Goal: Task Accomplishment & Management: Manage account settings

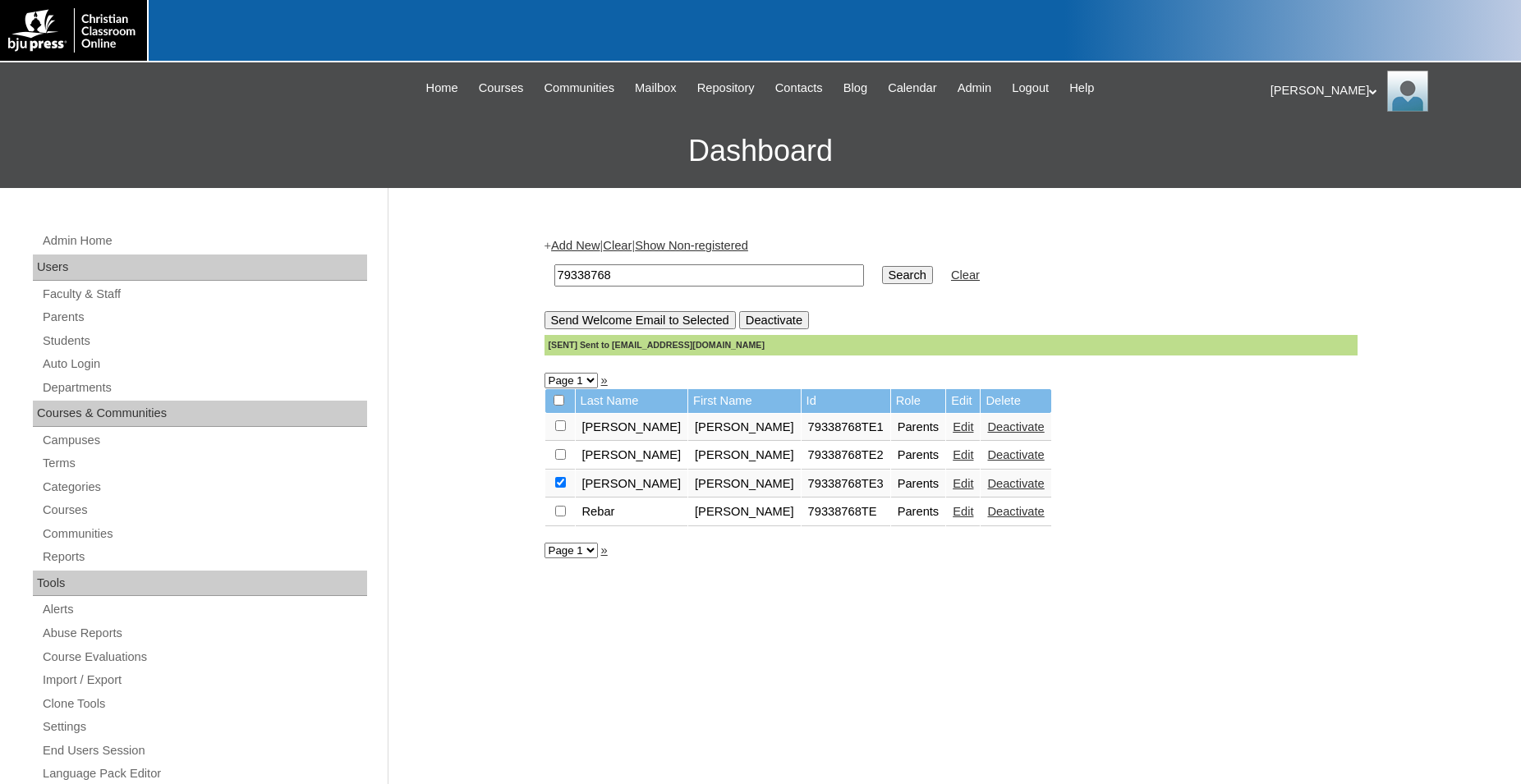
click at [751, 17] on div at bounding box center [760, 31] width 1521 height 62
drag, startPoint x: 632, startPoint y: 279, endPoint x: 461, endPoint y: 264, distance: 171.7
click at [555, 264] on input "79338768" at bounding box center [709, 275] width 309 height 23
click at [758, 271] on input "text" at bounding box center [709, 275] width 309 height 23
type input "[PERSON_NAME]"
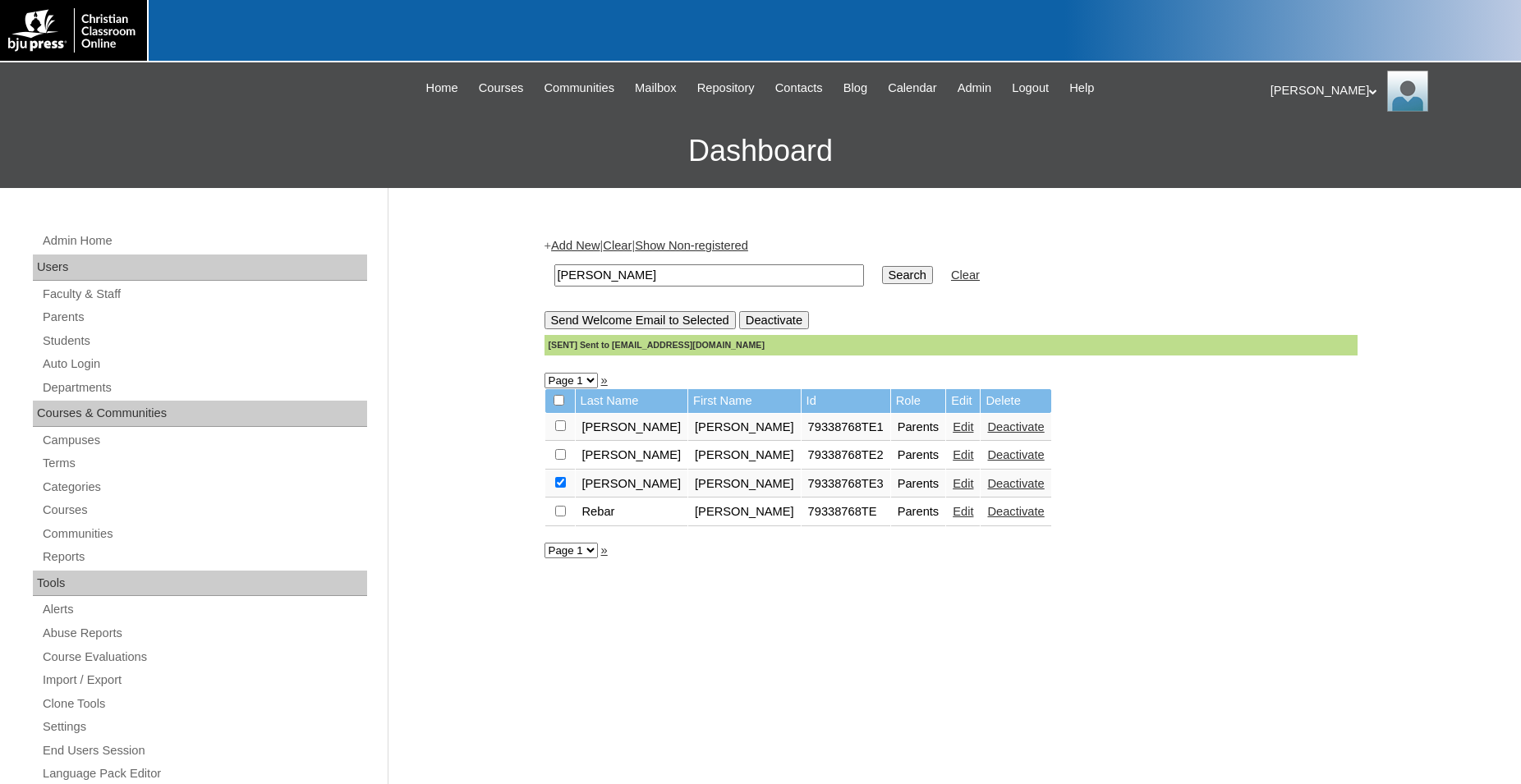
click at [882, 266] on input "Search" at bounding box center [907, 275] width 51 height 18
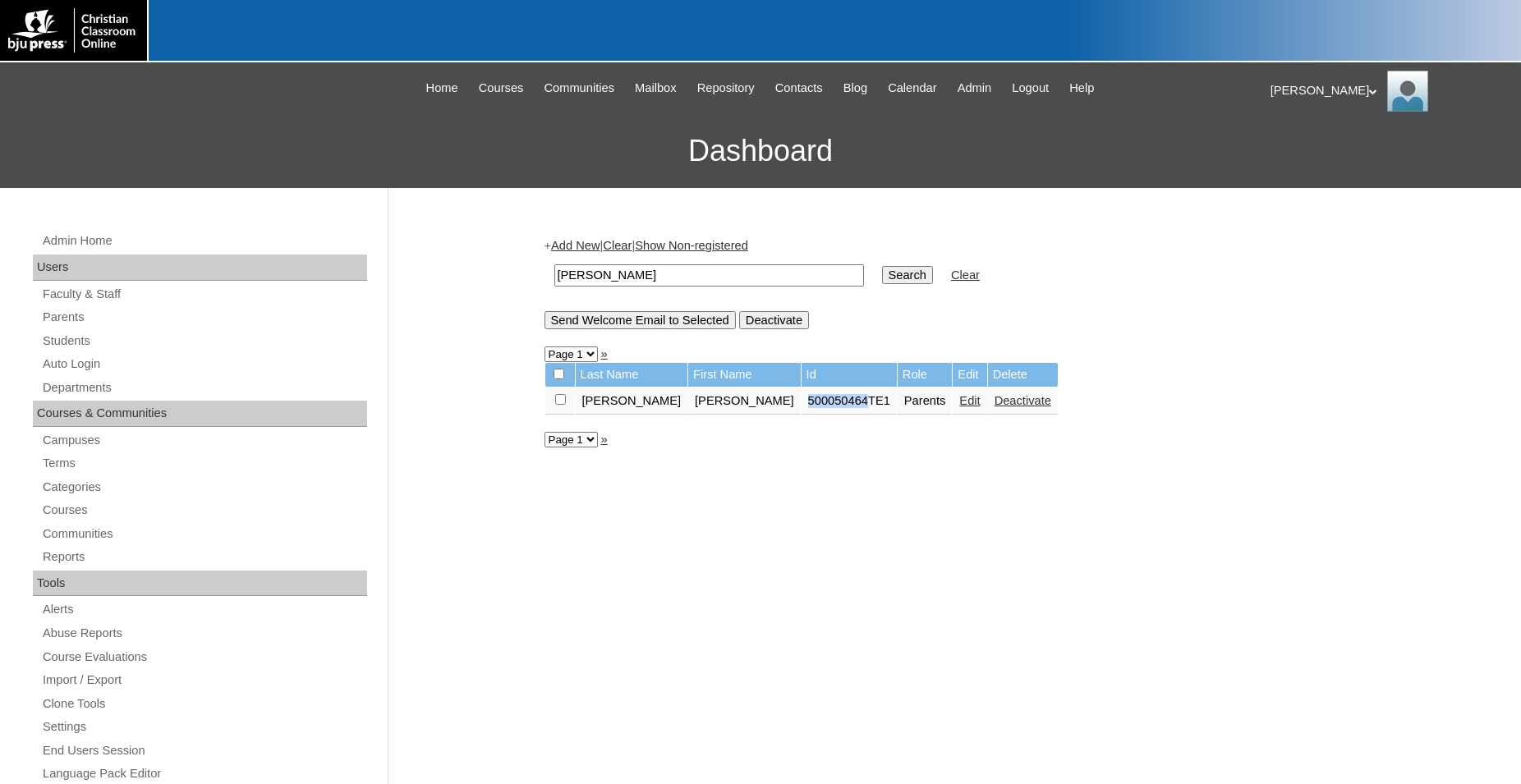
drag, startPoint x: 787, startPoint y: 408, endPoint x: 722, endPoint y: 411, distance: 65.1
click at [802, 411] on td "500050464TE1" at bounding box center [849, 401] width 96 height 28
click at [959, 407] on link "Edit" at bounding box center [969, 400] width 21 height 13
click at [563, 405] on input "checkbox" at bounding box center [560, 399] width 11 height 11
checkbox input "true"
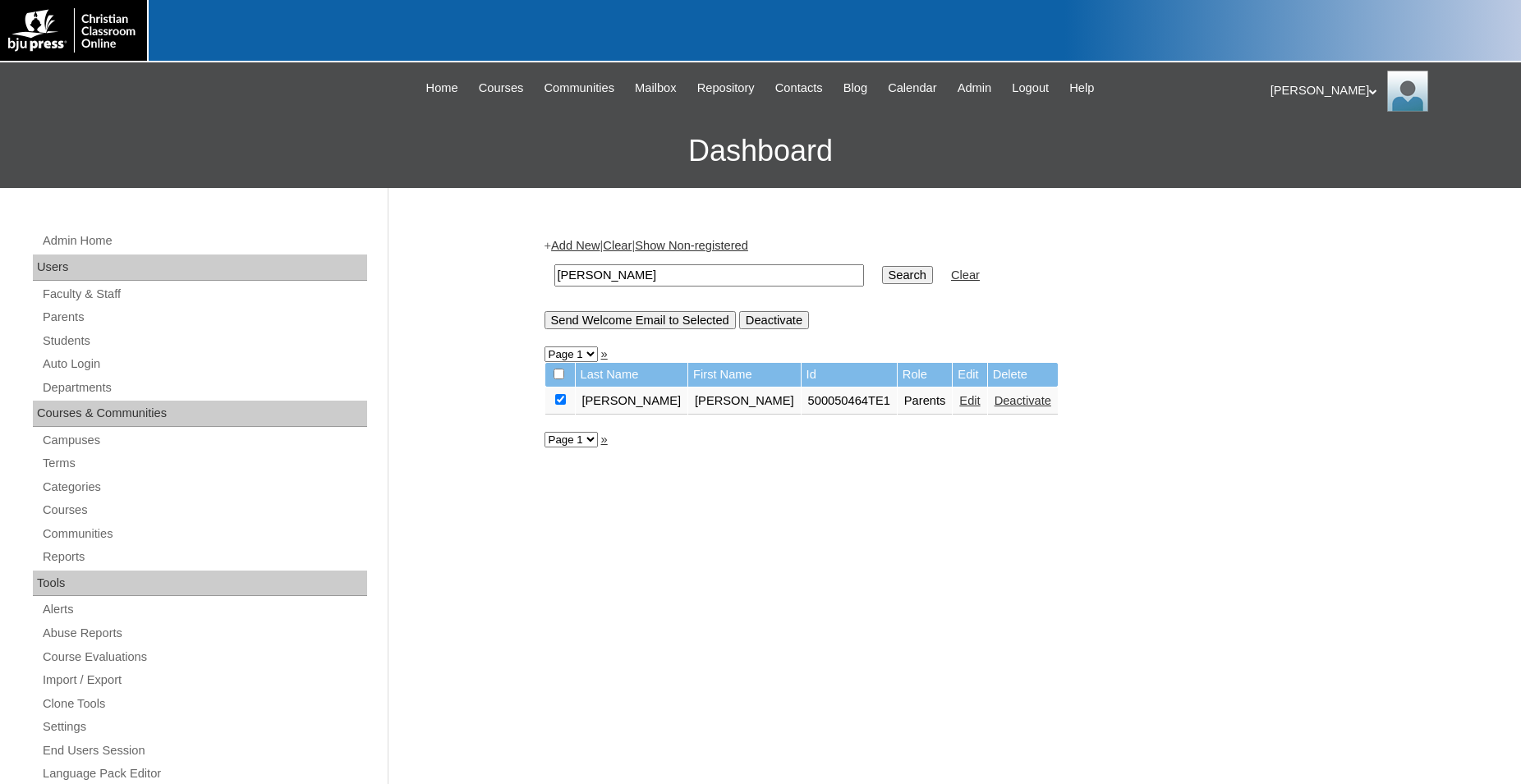
click at [630, 322] on input "Send Welcome Email to Selected" at bounding box center [640, 320] width 191 height 18
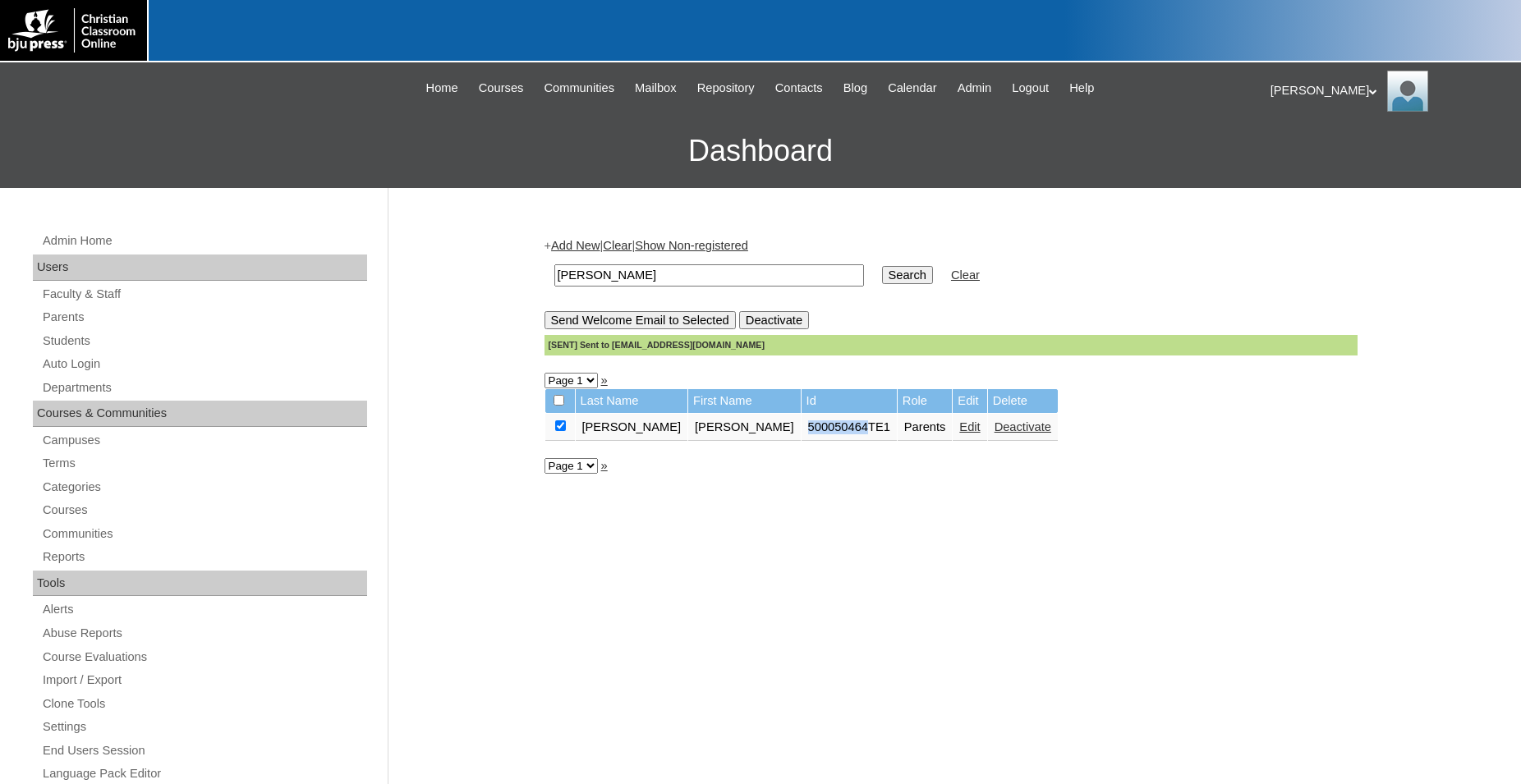
drag, startPoint x: 728, startPoint y: 432, endPoint x: 786, endPoint y: 435, distance: 58.1
click at [802, 435] on td "500050464TE1" at bounding box center [849, 427] width 96 height 28
copy td "500050464"
drag, startPoint x: 84, startPoint y: 337, endPoint x: 101, endPoint y: 336, distance: 17.0
click at [85, 338] on link "Students" at bounding box center [204, 341] width 326 height 21
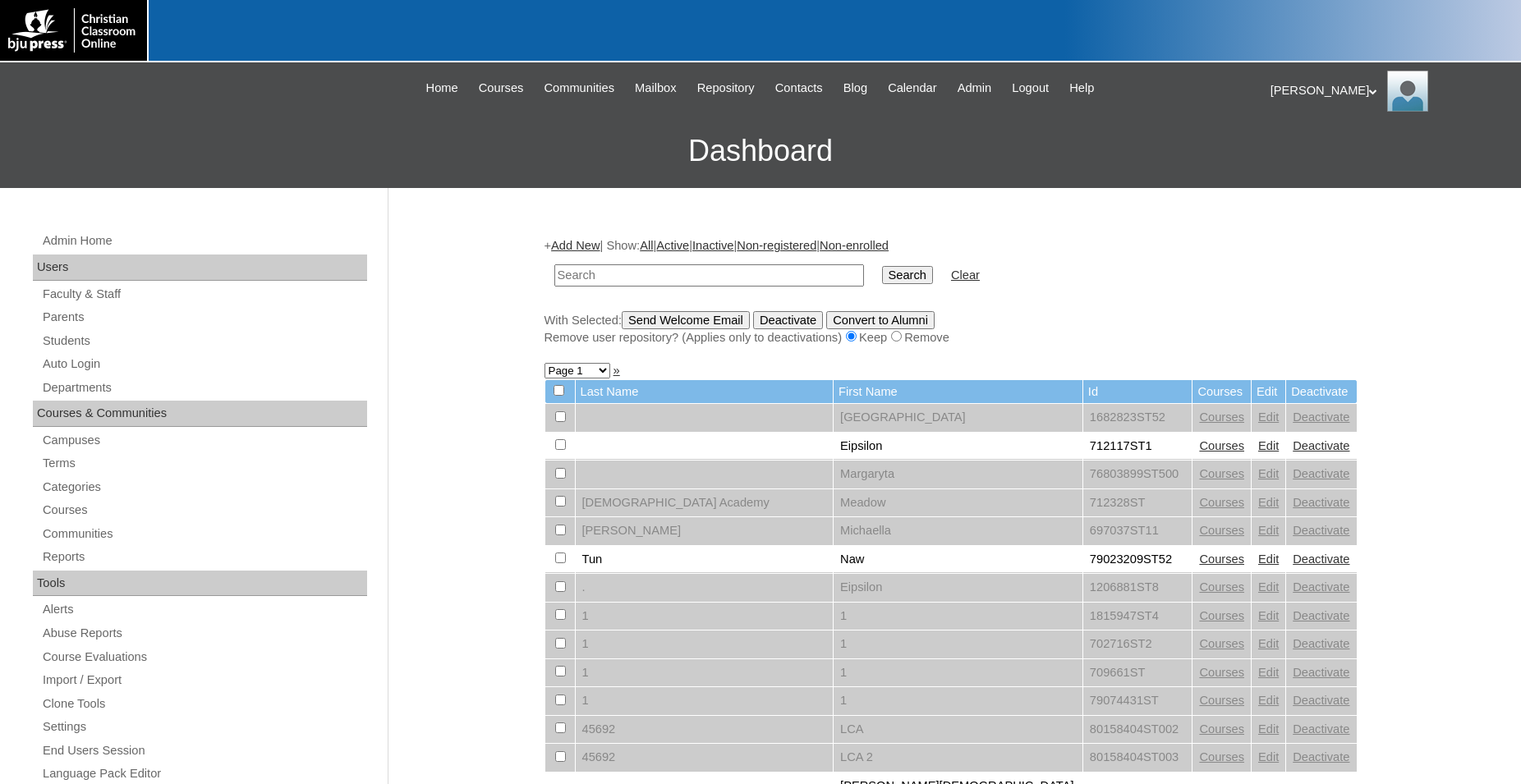
click at [614, 275] on input "text" at bounding box center [709, 275] width 309 height 23
type input "500050464"
click at [882, 266] on input "Search" at bounding box center [907, 275] width 51 height 18
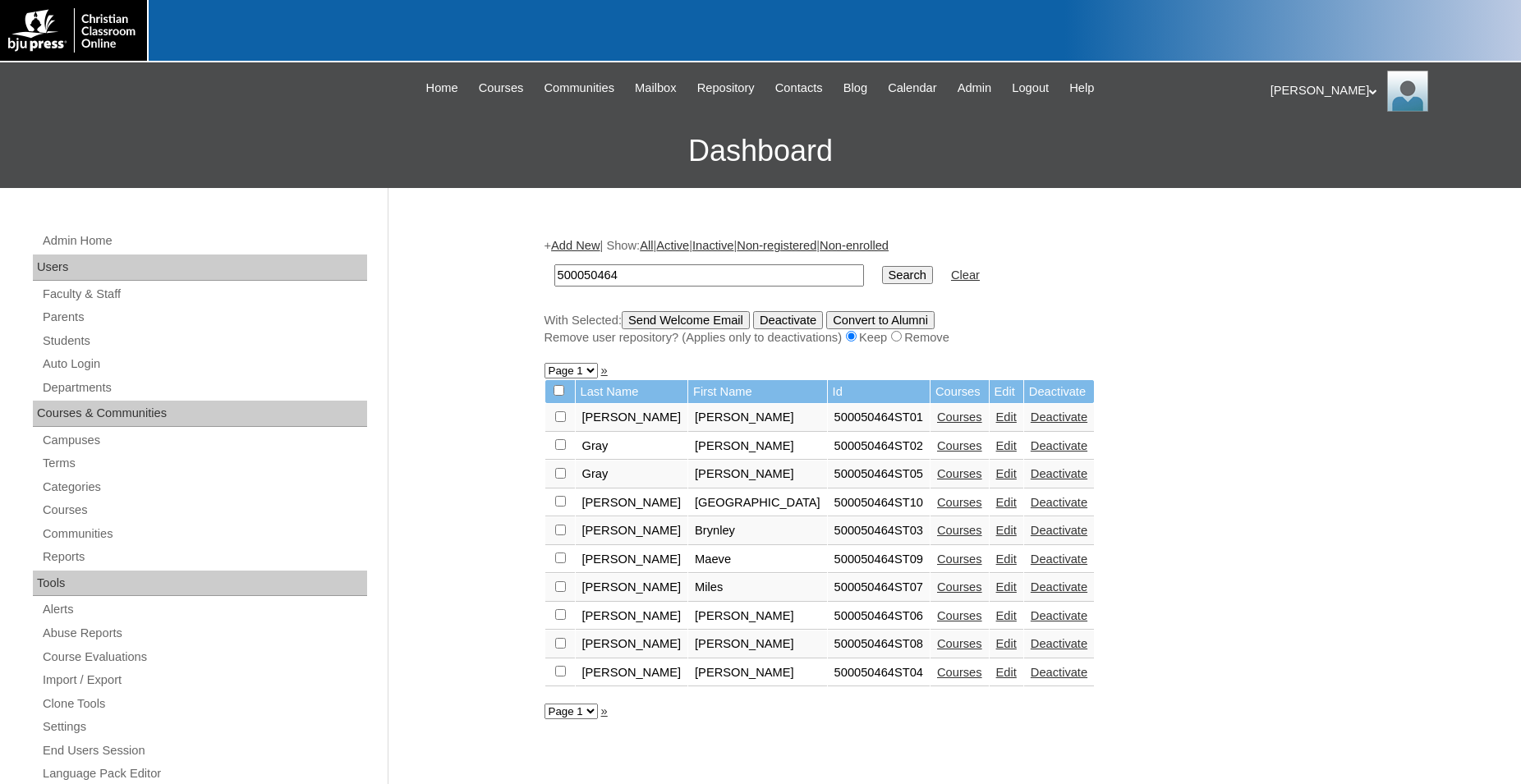
click at [996, 650] on link "Edit" at bounding box center [1006, 643] width 21 height 13
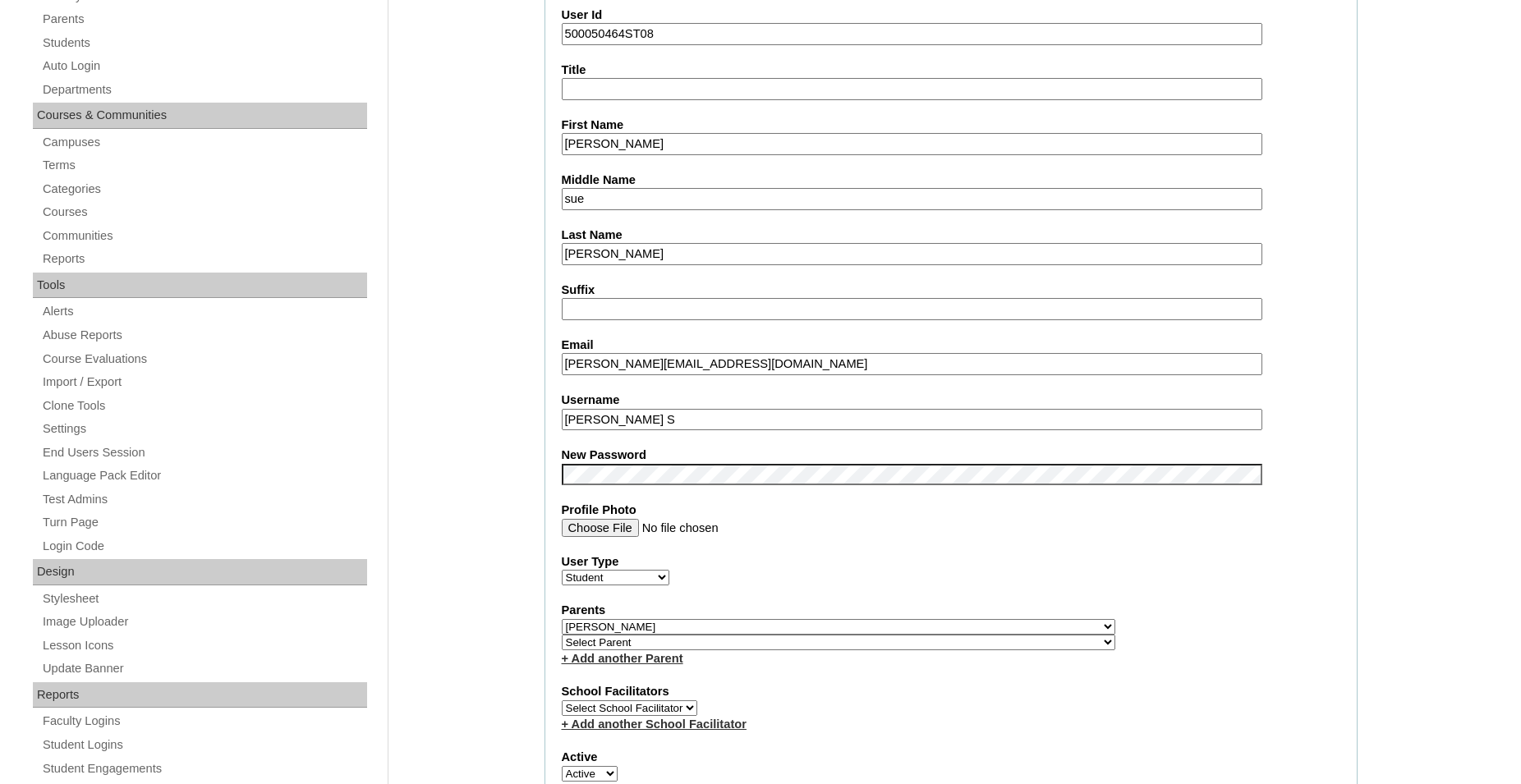
scroll to position [335, 0]
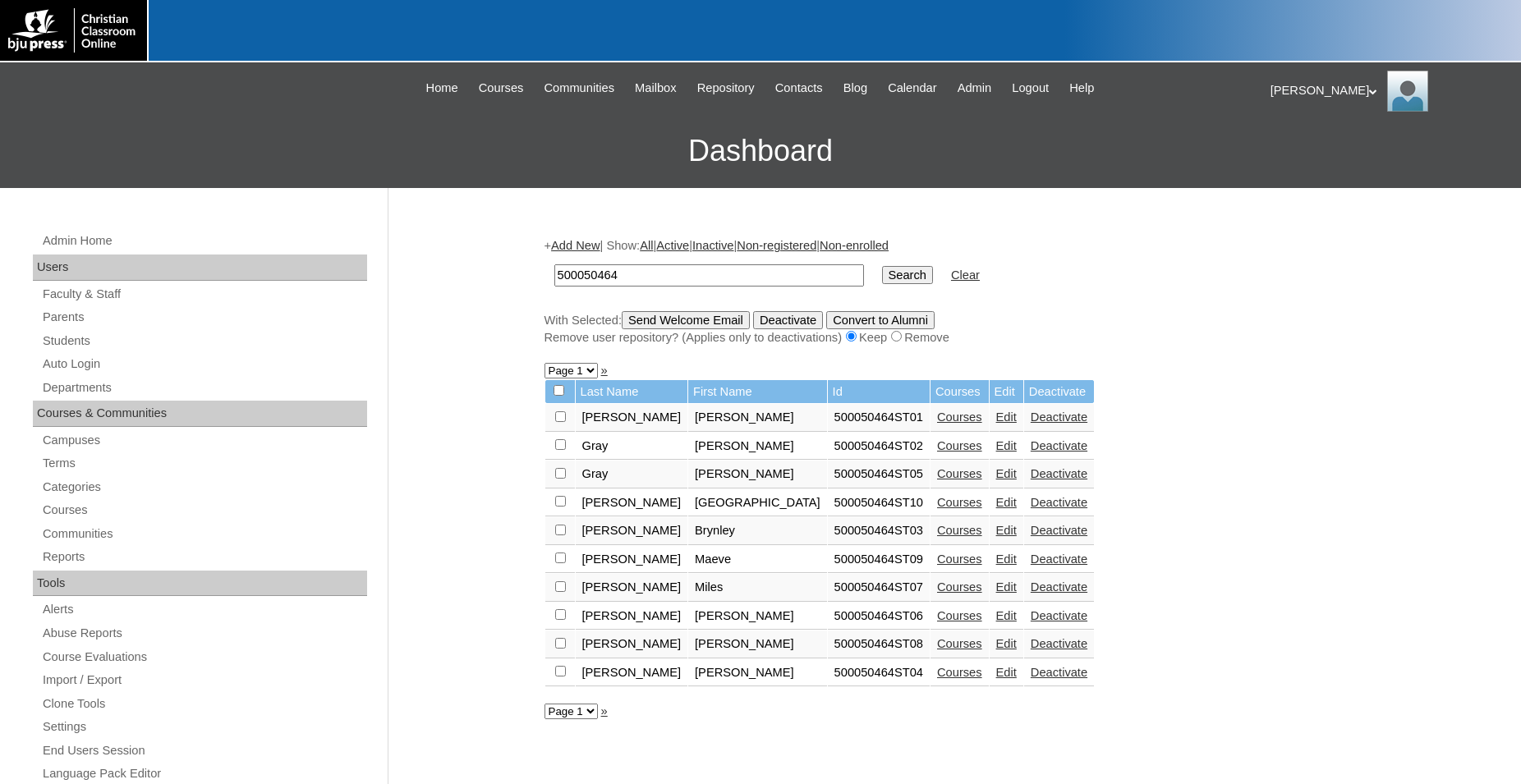
click at [937, 650] on link "Courses" at bounding box center [959, 643] width 45 height 13
click at [937, 481] on link "Courses" at bounding box center [959, 473] width 45 height 13
click at [937, 451] on link "Courses" at bounding box center [959, 445] width 45 height 13
click at [996, 452] on link "Edit" at bounding box center [1006, 445] width 21 height 13
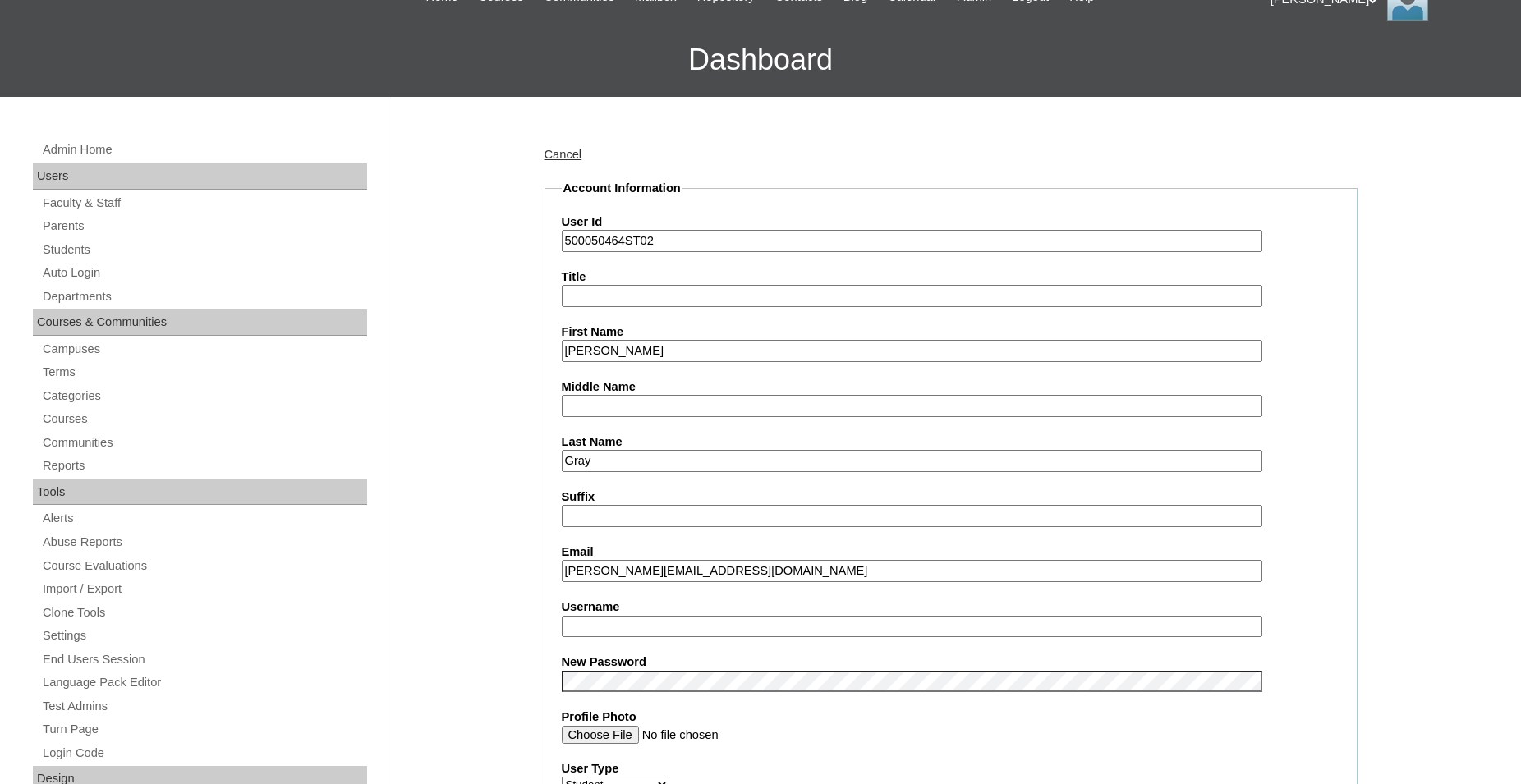
scroll to position [84, 0]
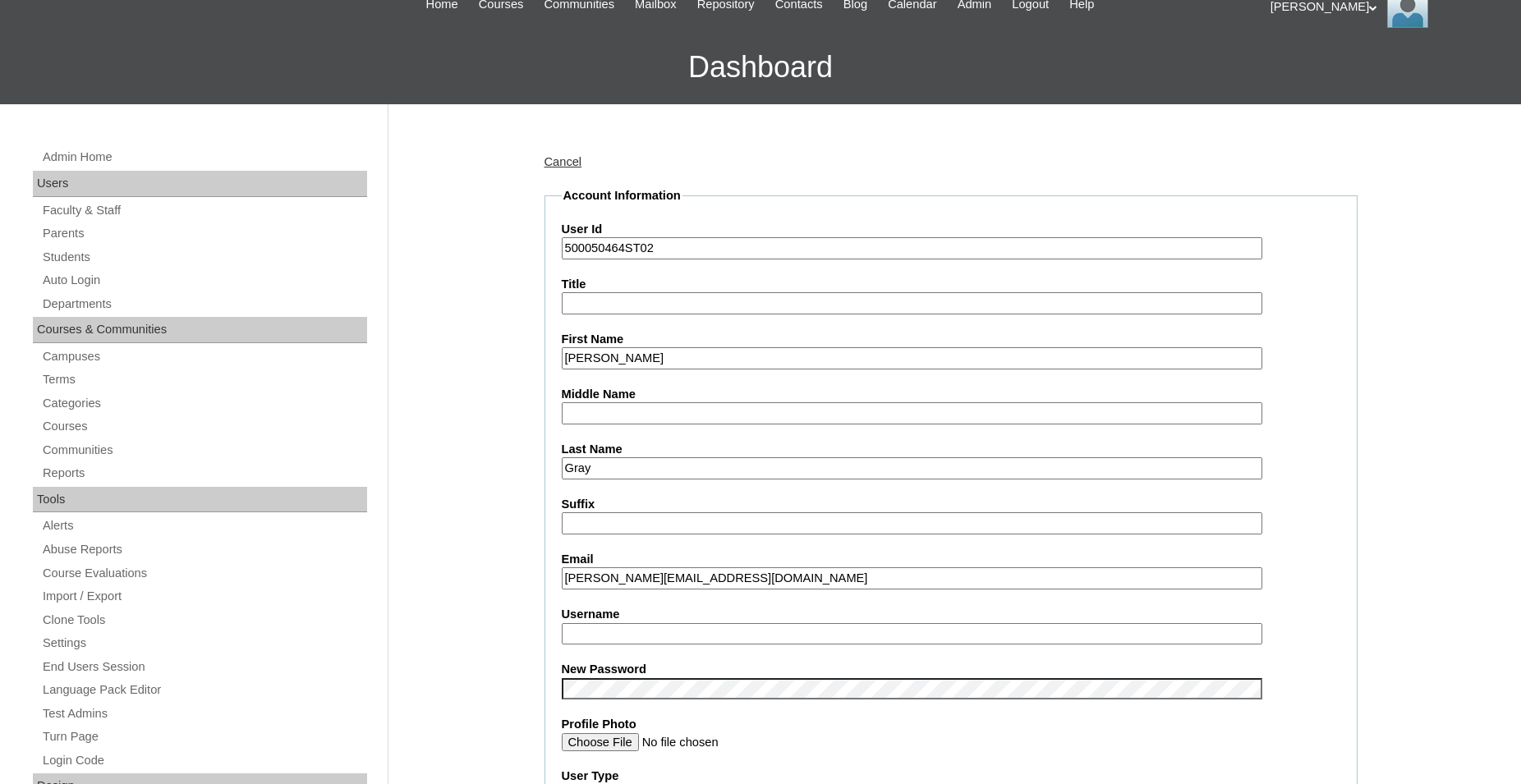
click at [718, 638] on input "Username" at bounding box center [911, 634] width 700 height 23
type input "kinsley.gray"
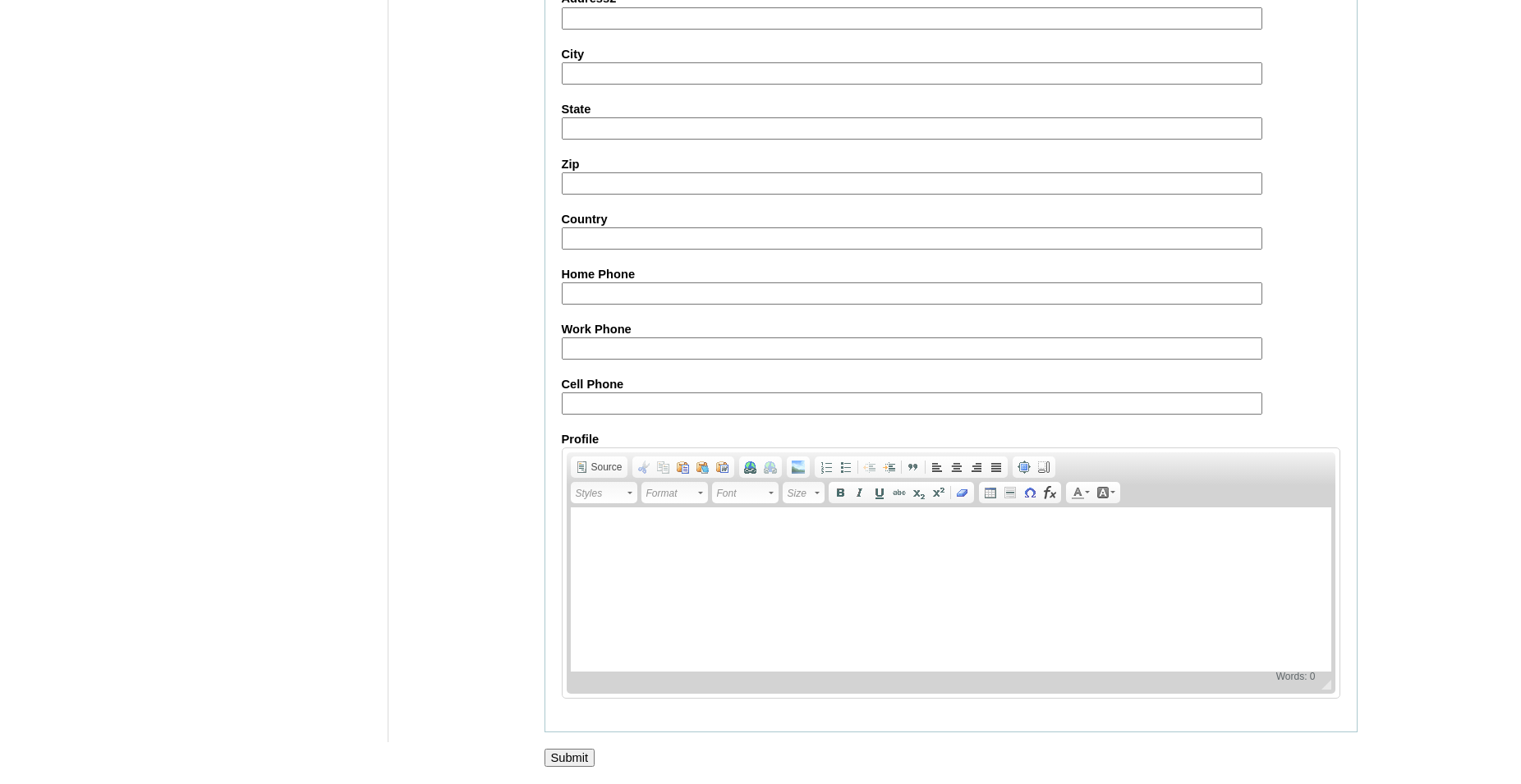
scroll to position [1746, 0]
click at [561, 754] on input "Submit" at bounding box center [570, 757] width 51 height 18
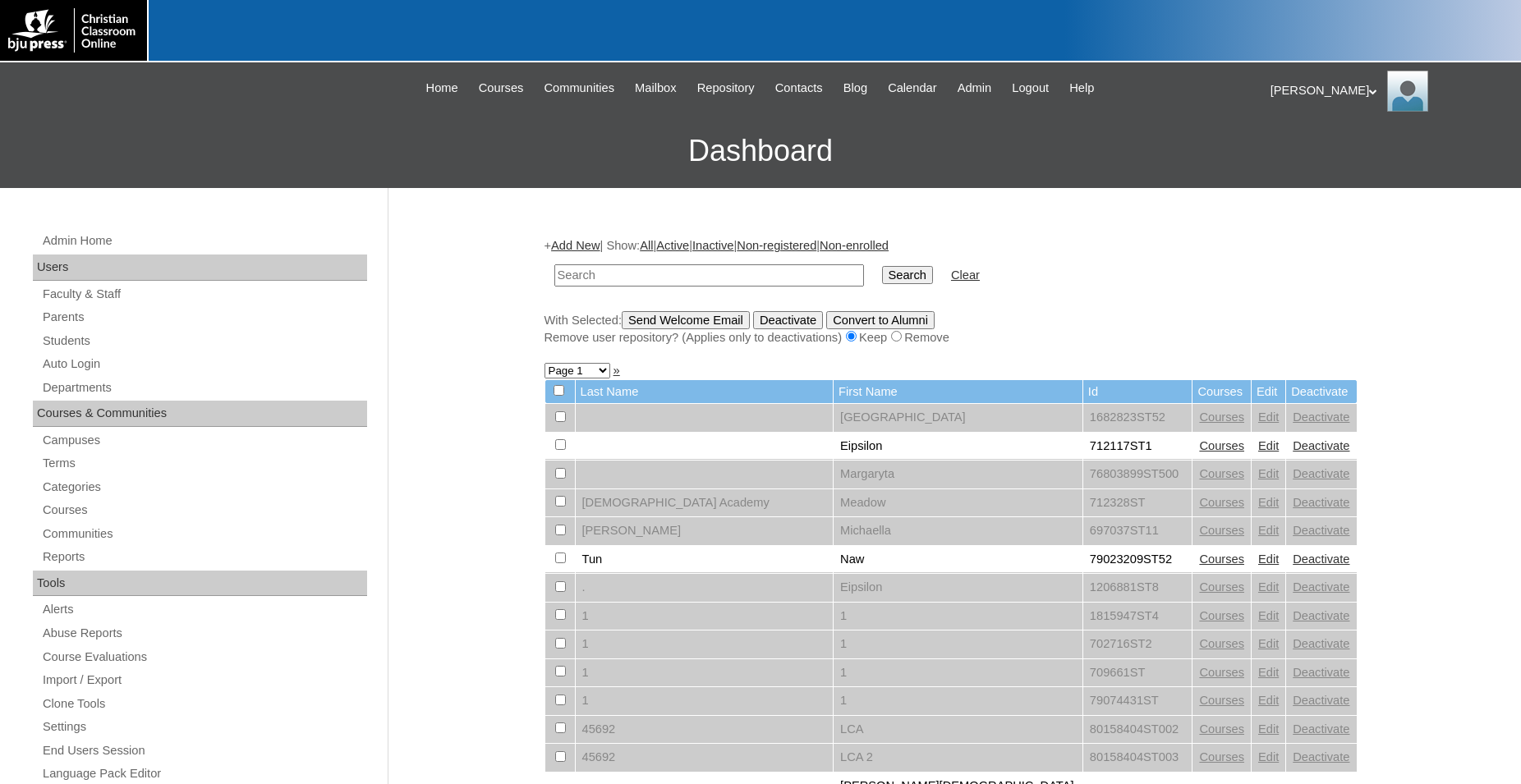
click at [742, 268] on input "text" at bounding box center [709, 275] width 309 height 23
type input "Parsons"
click at [882, 266] on input "Search" at bounding box center [907, 275] width 51 height 18
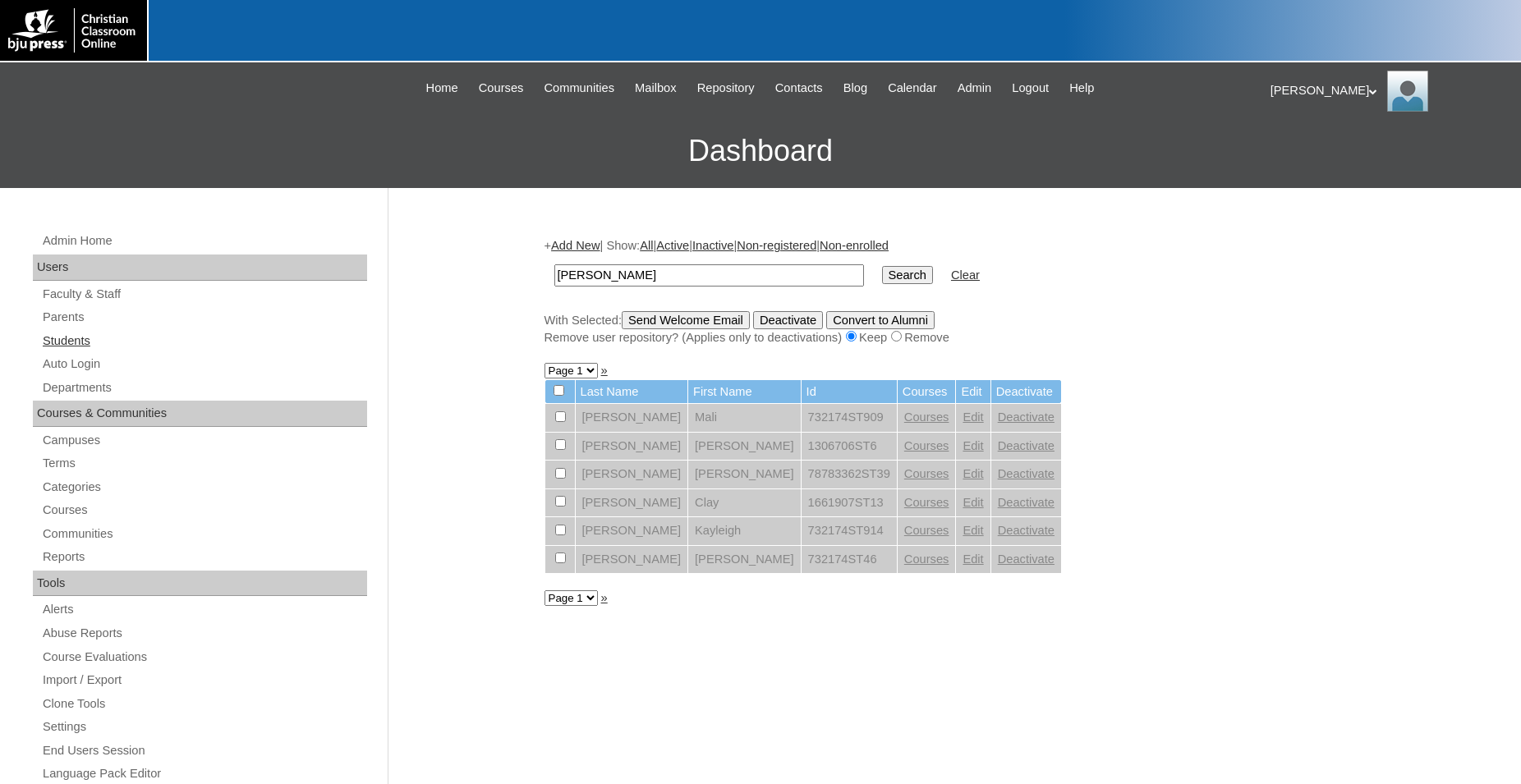
click at [81, 343] on link "Students" at bounding box center [204, 341] width 326 height 21
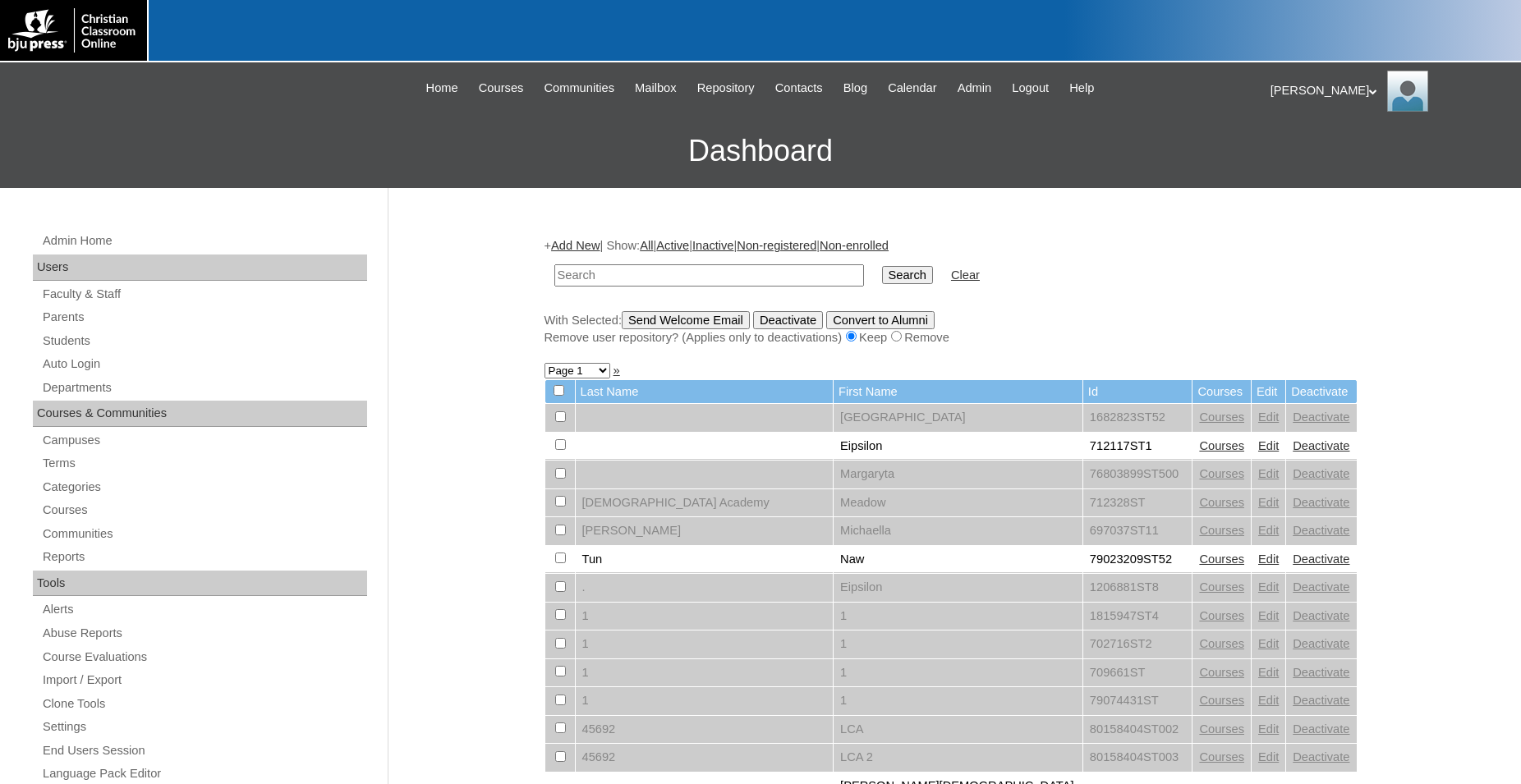
click at [707, 275] on input "text" at bounding box center [709, 275] width 309 height 23
click at [77, 318] on link "Parents" at bounding box center [204, 317] width 326 height 21
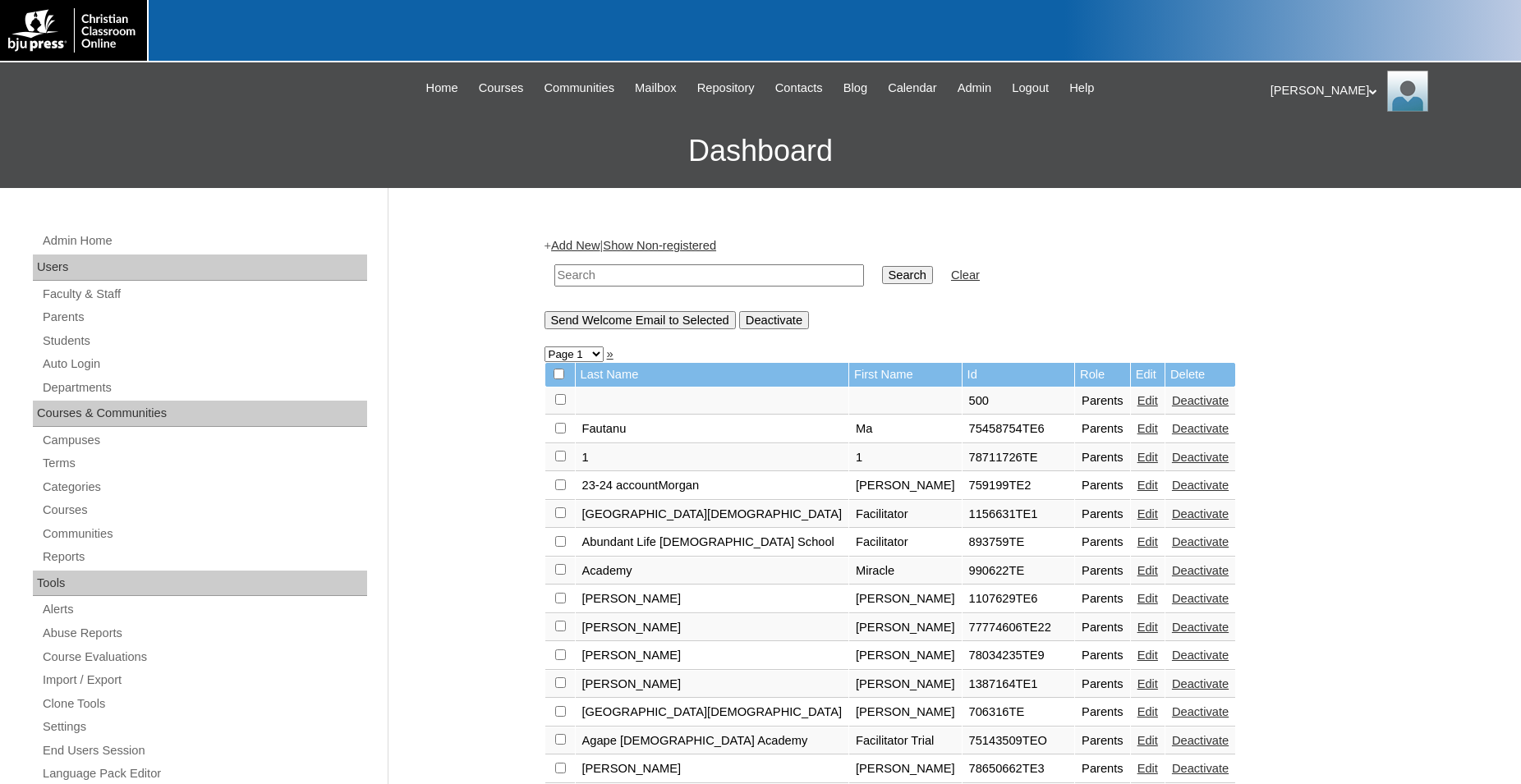
click at [792, 282] on input "text" at bounding box center [709, 275] width 309 height 23
type input "[PERSON_NAME]"
click at [882, 266] on input "Search" at bounding box center [907, 275] width 51 height 18
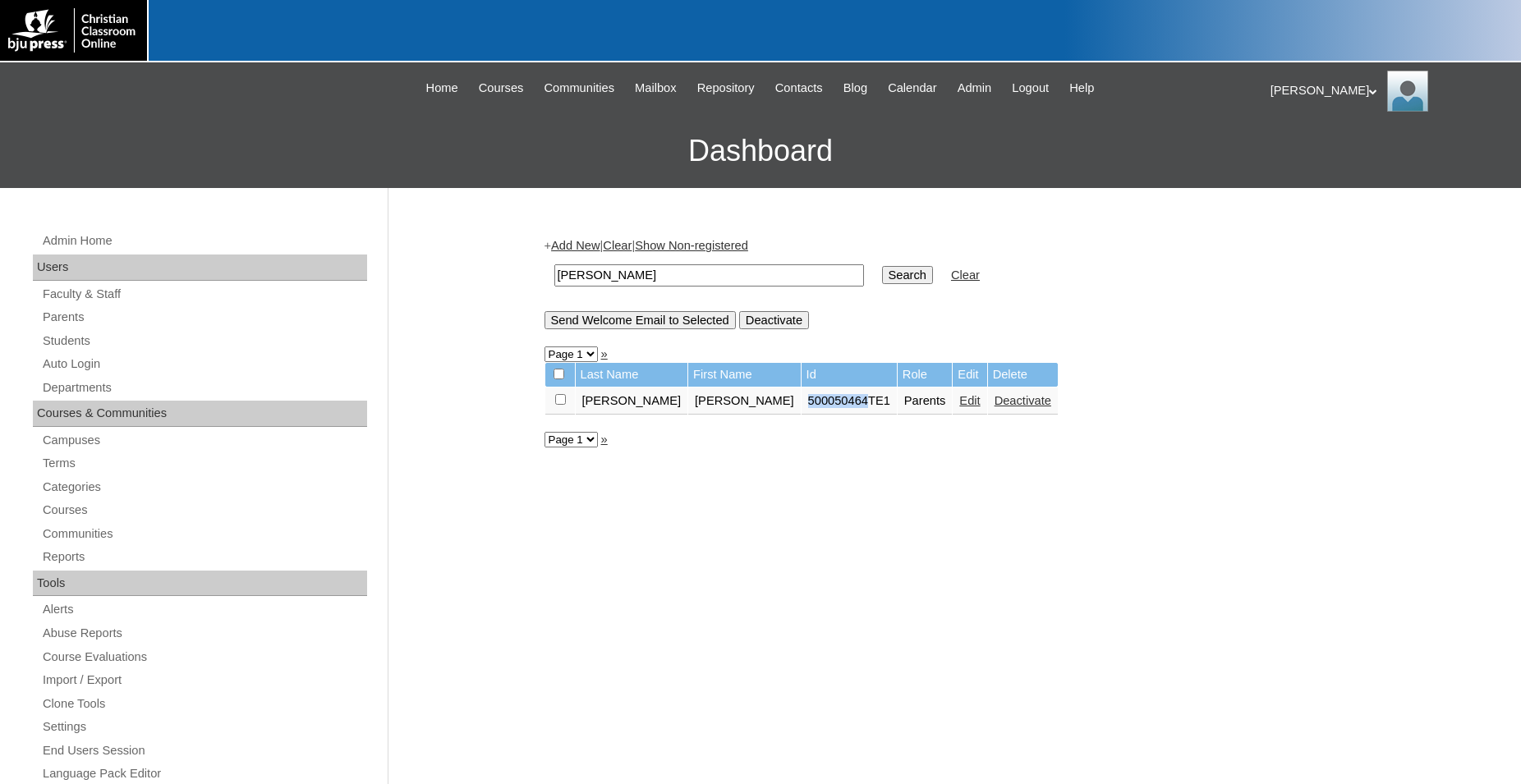
drag, startPoint x: 729, startPoint y: 410, endPoint x: 783, endPoint y: 412, distance: 54.0
click at [802, 412] on td "500050464TE1" at bounding box center [849, 401] width 96 height 28
copy td "500050464"
drag, startPoint x: 77, startPoint y: 344, endPoint x: 106, endPoint y: 331, distance: 31.8
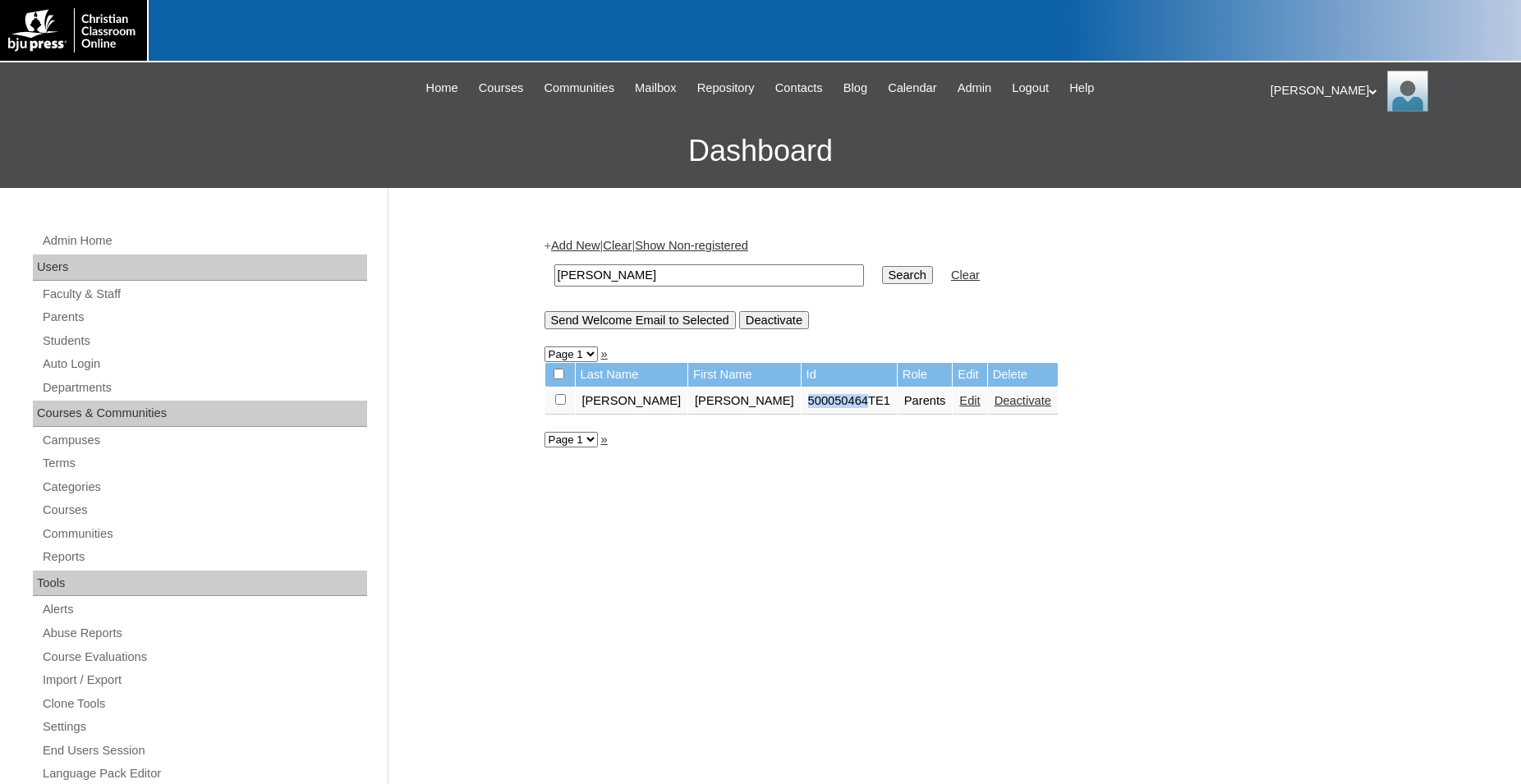
click at [80, 343] on link "Students" at bounding box center [204, 341] width 326 height 21
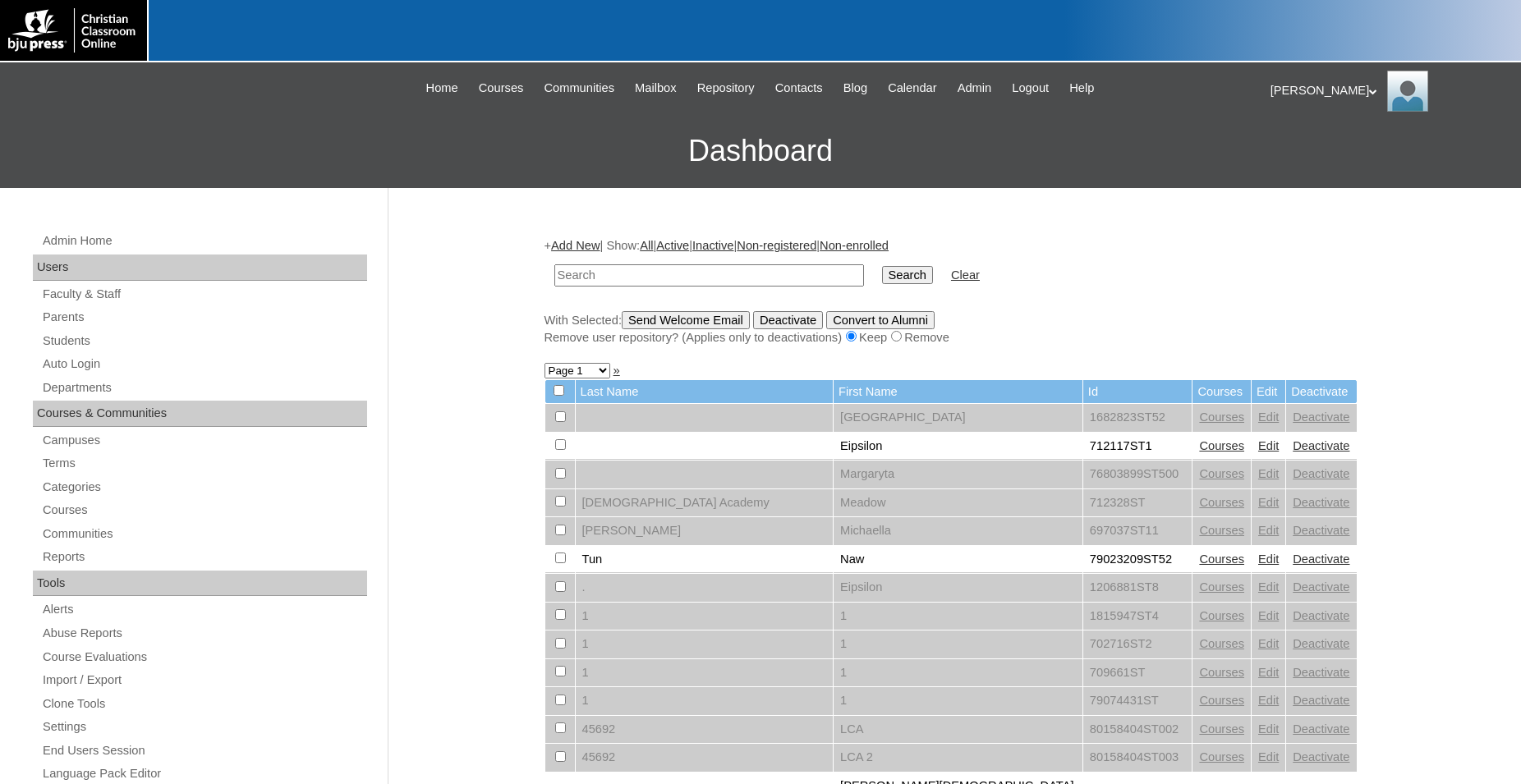
drag, startPoint x: 633, startPoint y: 281, endPoint x: 470, endPoint y: 267, distance: 163.6
click at [555, 267] on input "text" at bounding box center [709, 275] width 309 height 23
type input "500050464"
click at [882, 266] on input "Search" at bounding box center [907, 275] width 51 height 18
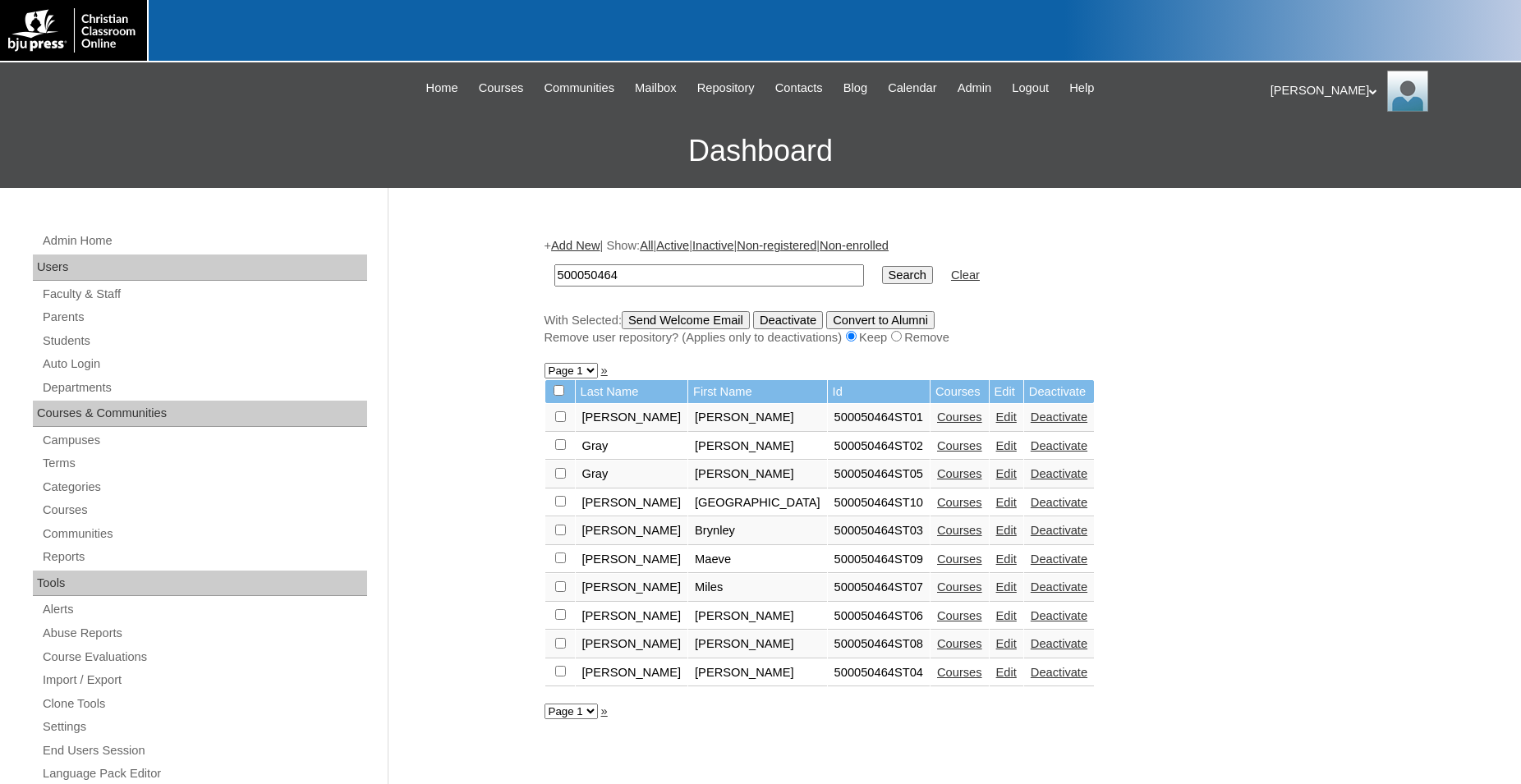
click at [937, 650] on link "Courses" at bounding box center [959, 643] width 45 height 13
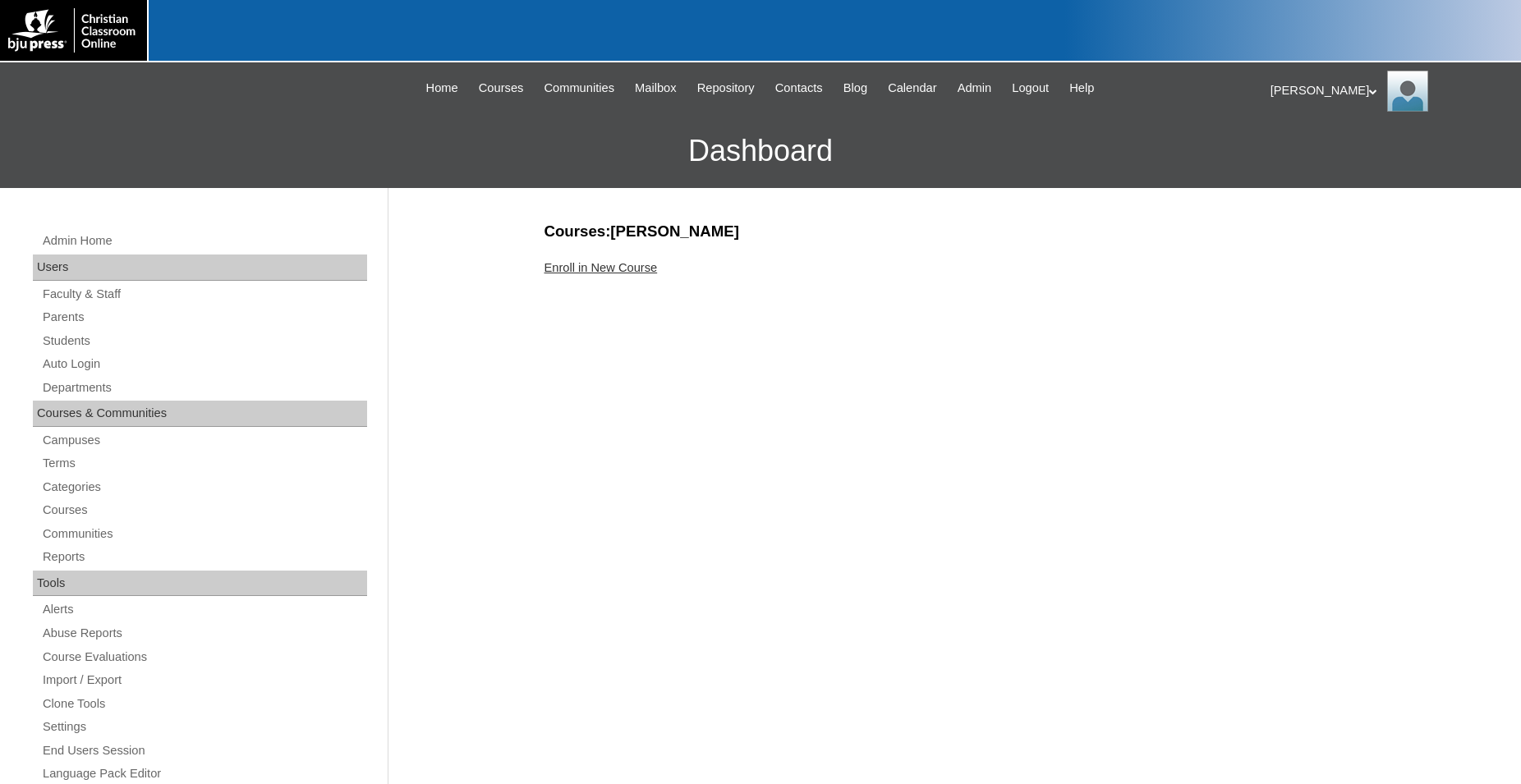
click at [612, 268] on link "Enroll in New Course" at bounding box center [601, 267] width 113 height 13
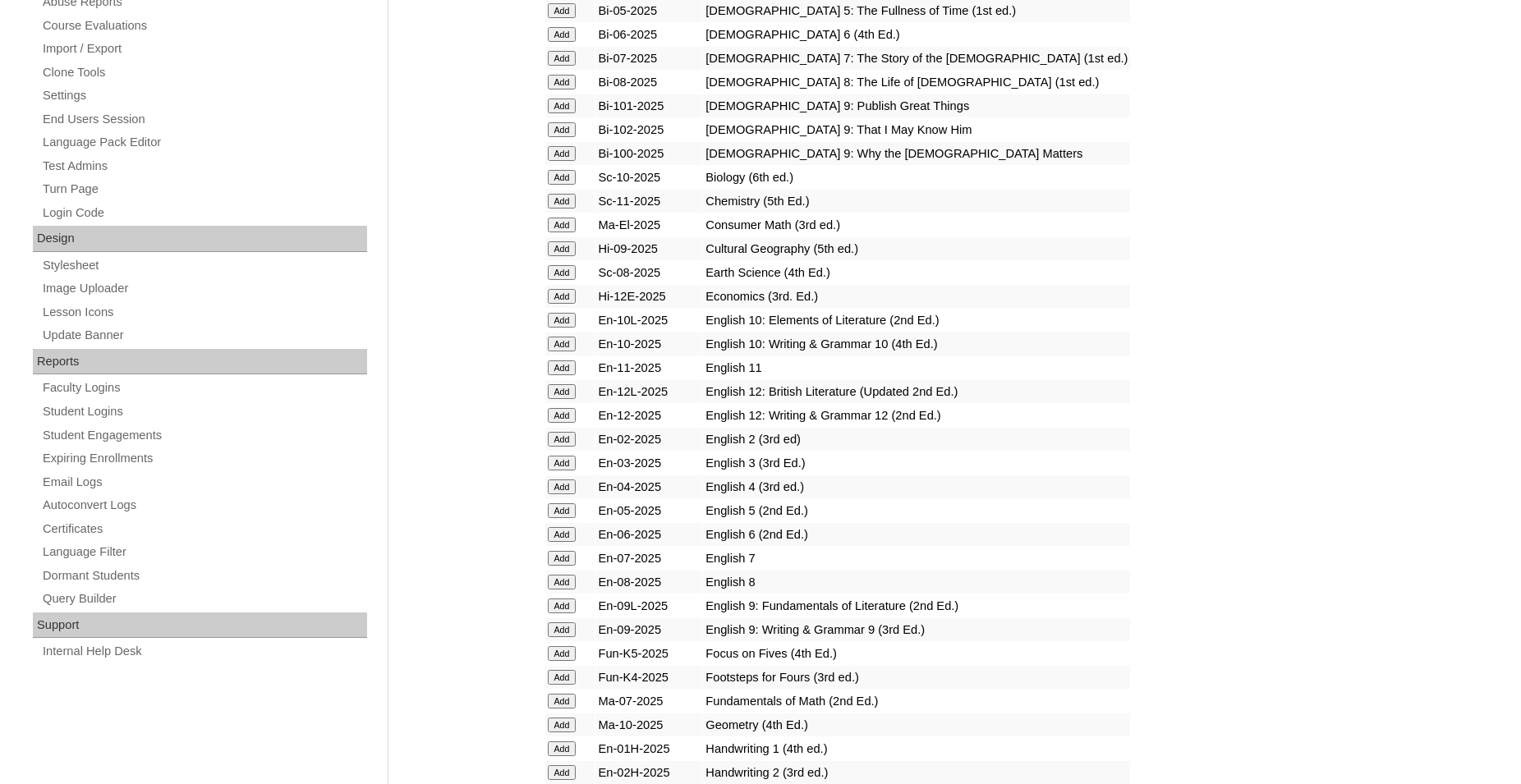
scroll to position [670, 0]
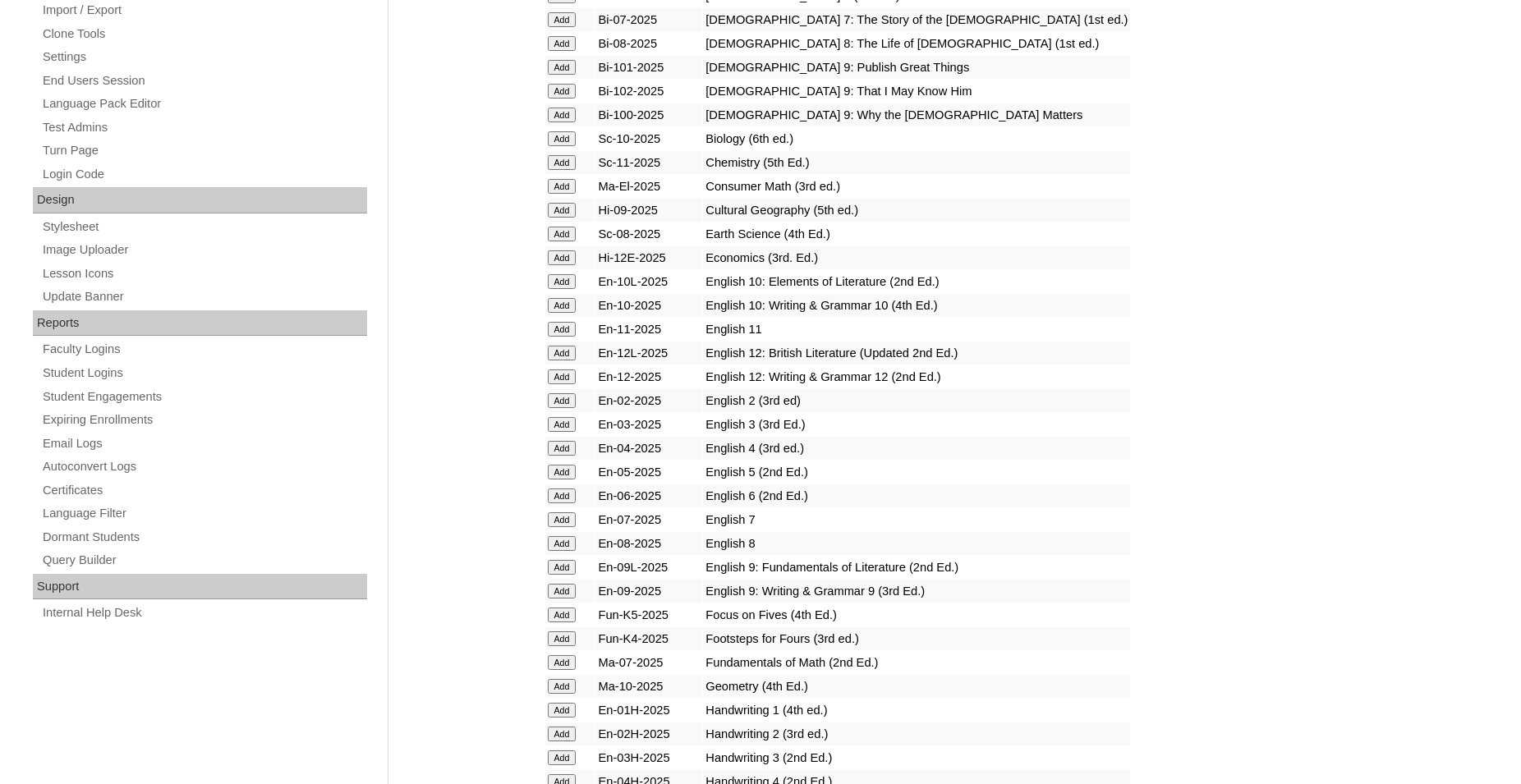
click at [554, 599] on input "Add" at bounding box center [562, 591] width 29 height 15
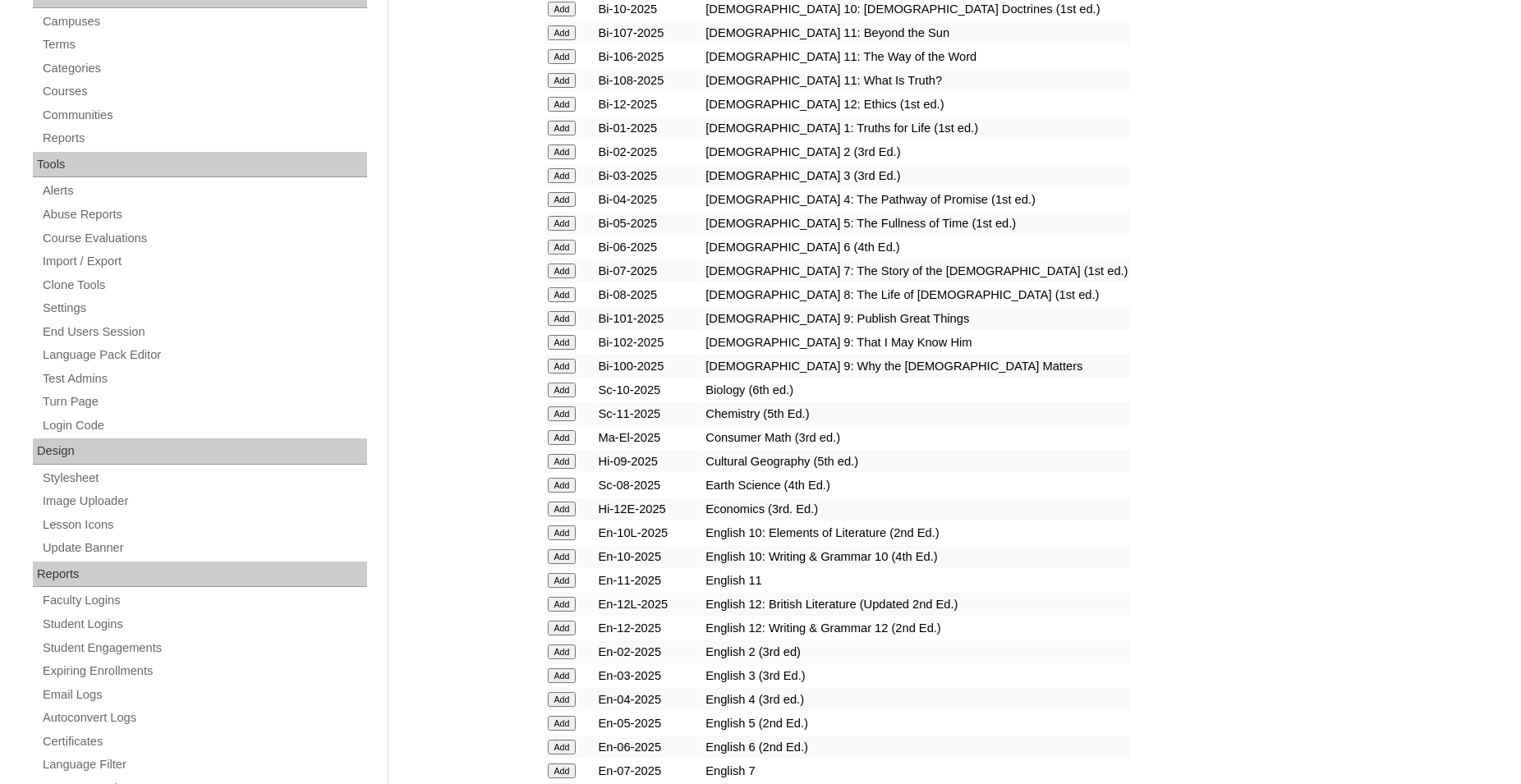
scroll to position [753, 0]
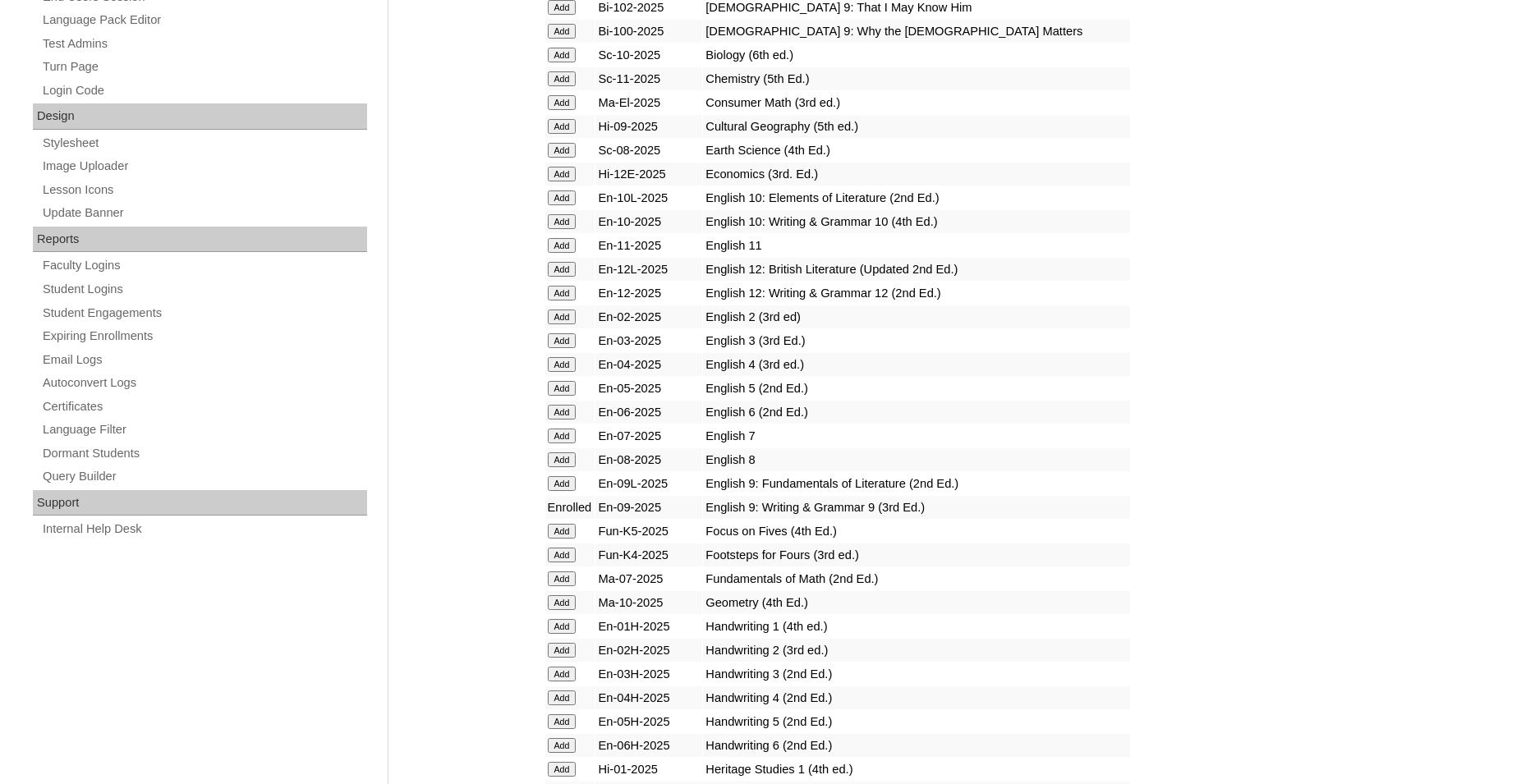
click at [562, 443] on input "Add" at bounding box center [562, 435] width 29 height 15
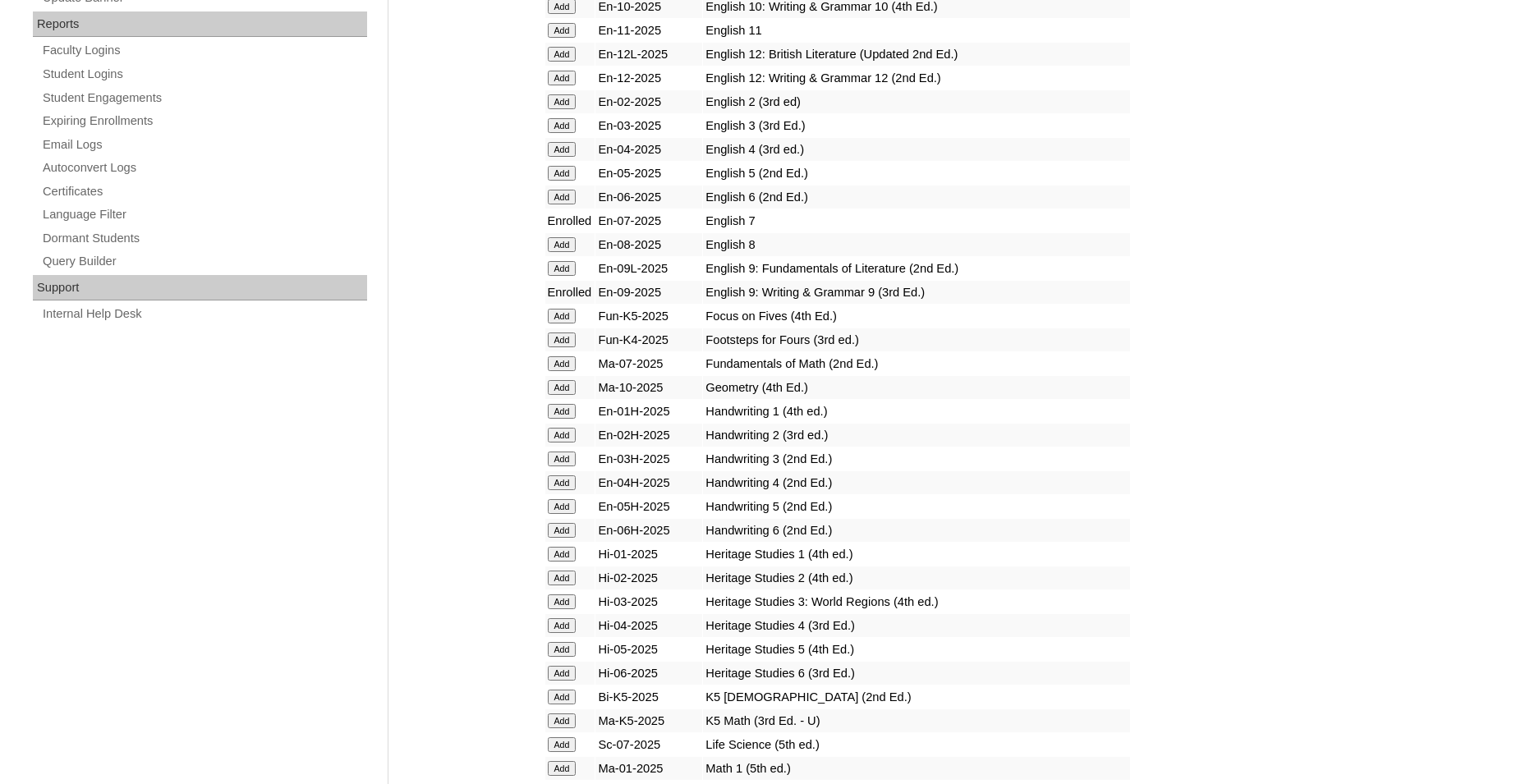
scroll to position [1005, 0]
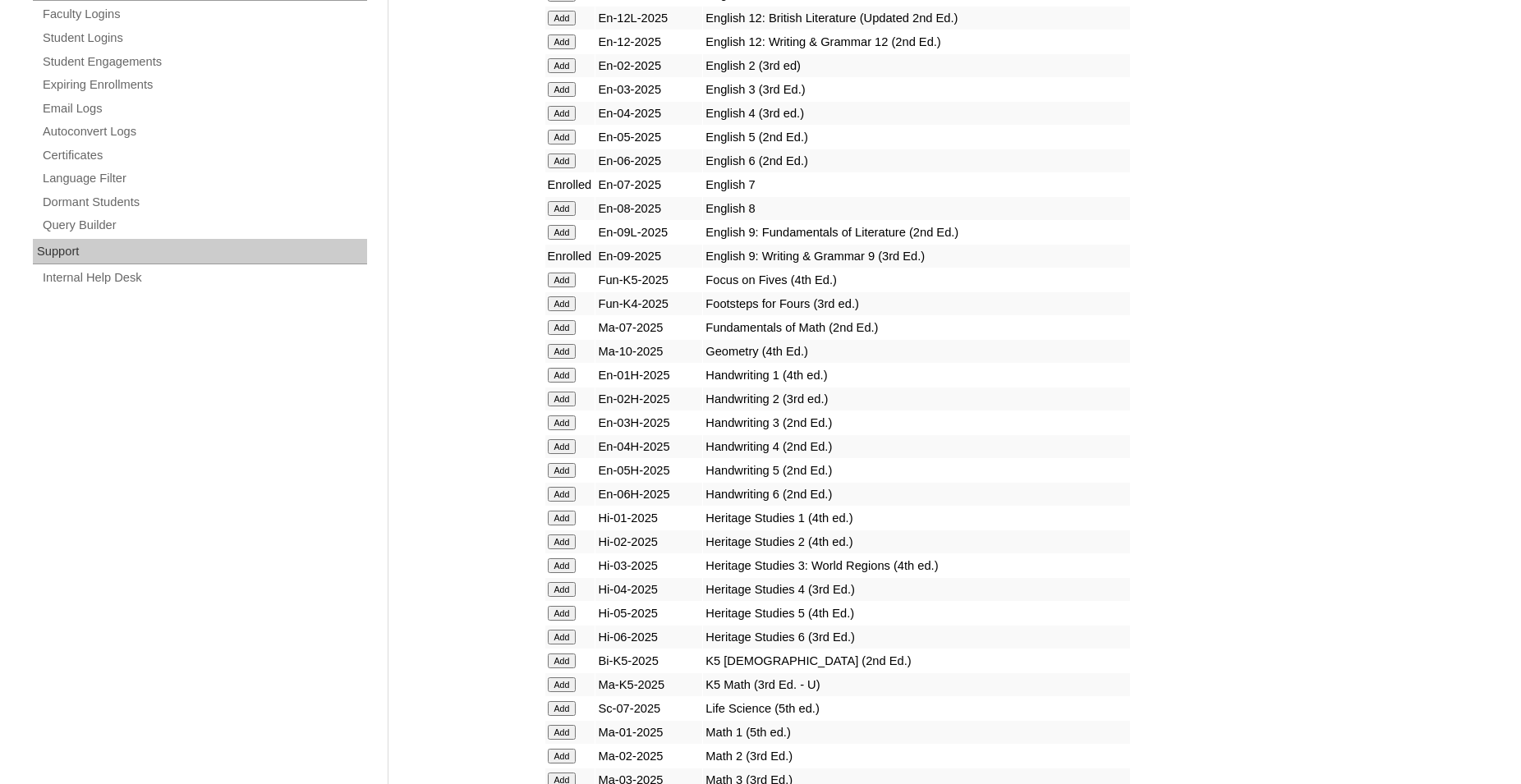
click at [564, 335] on input "Add" at bounding box center [562, 327] width 29 height 15
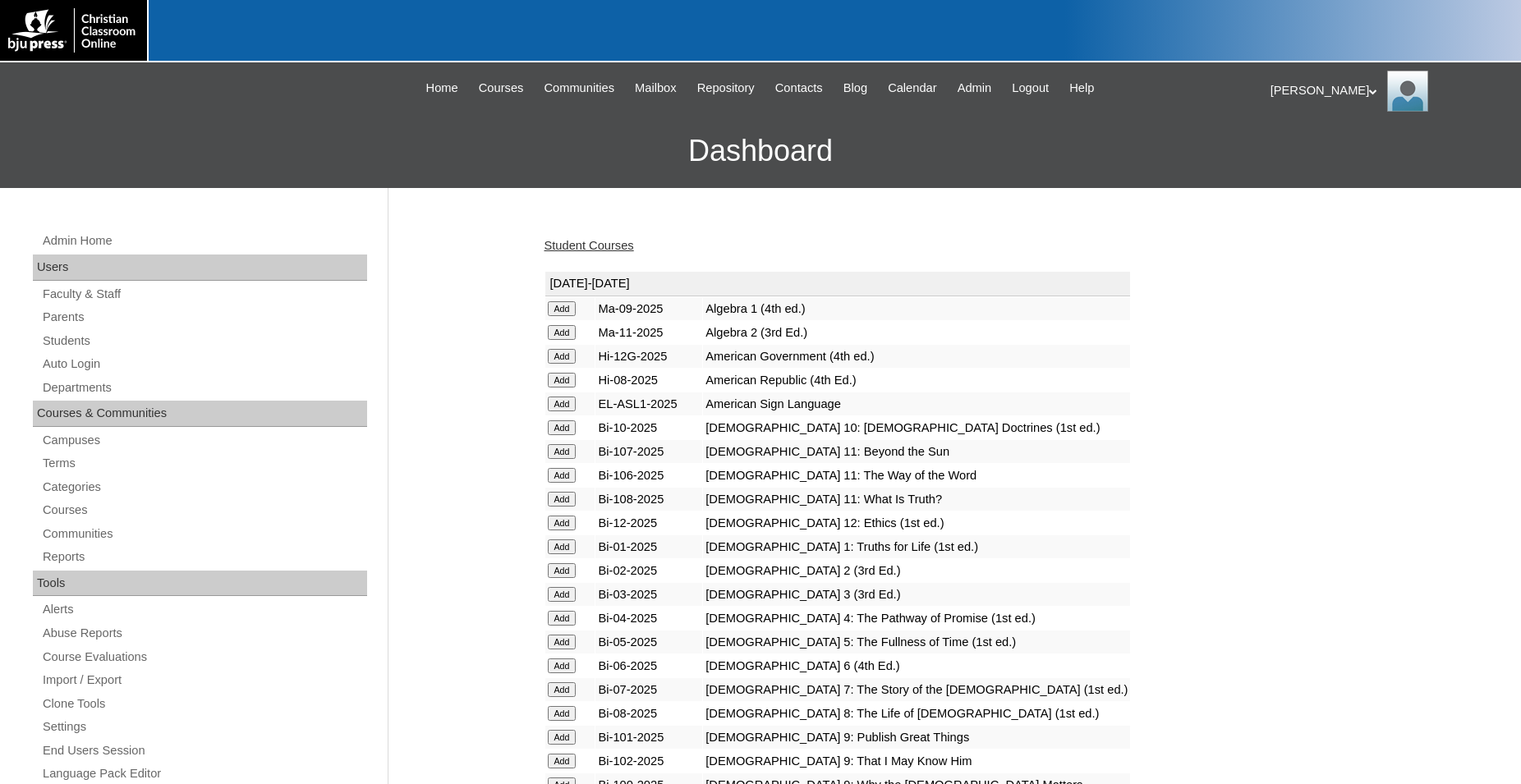
click at [566, 246] on link "Student Courses" at bounding box center [589, 245] width 90 height 13
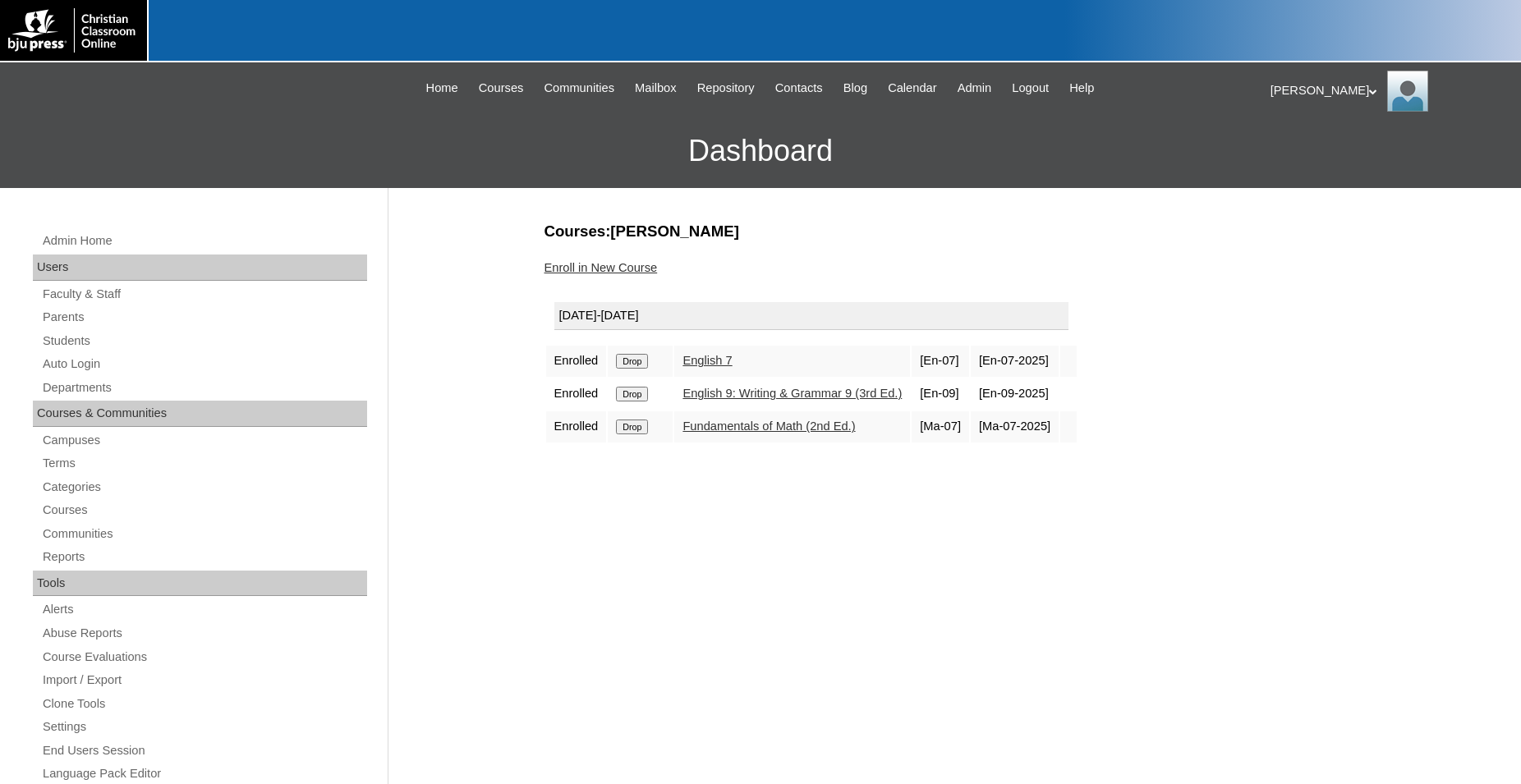
click at [636, 397] on input "Drop" at bounding box center [631, 394] width 33 height 15
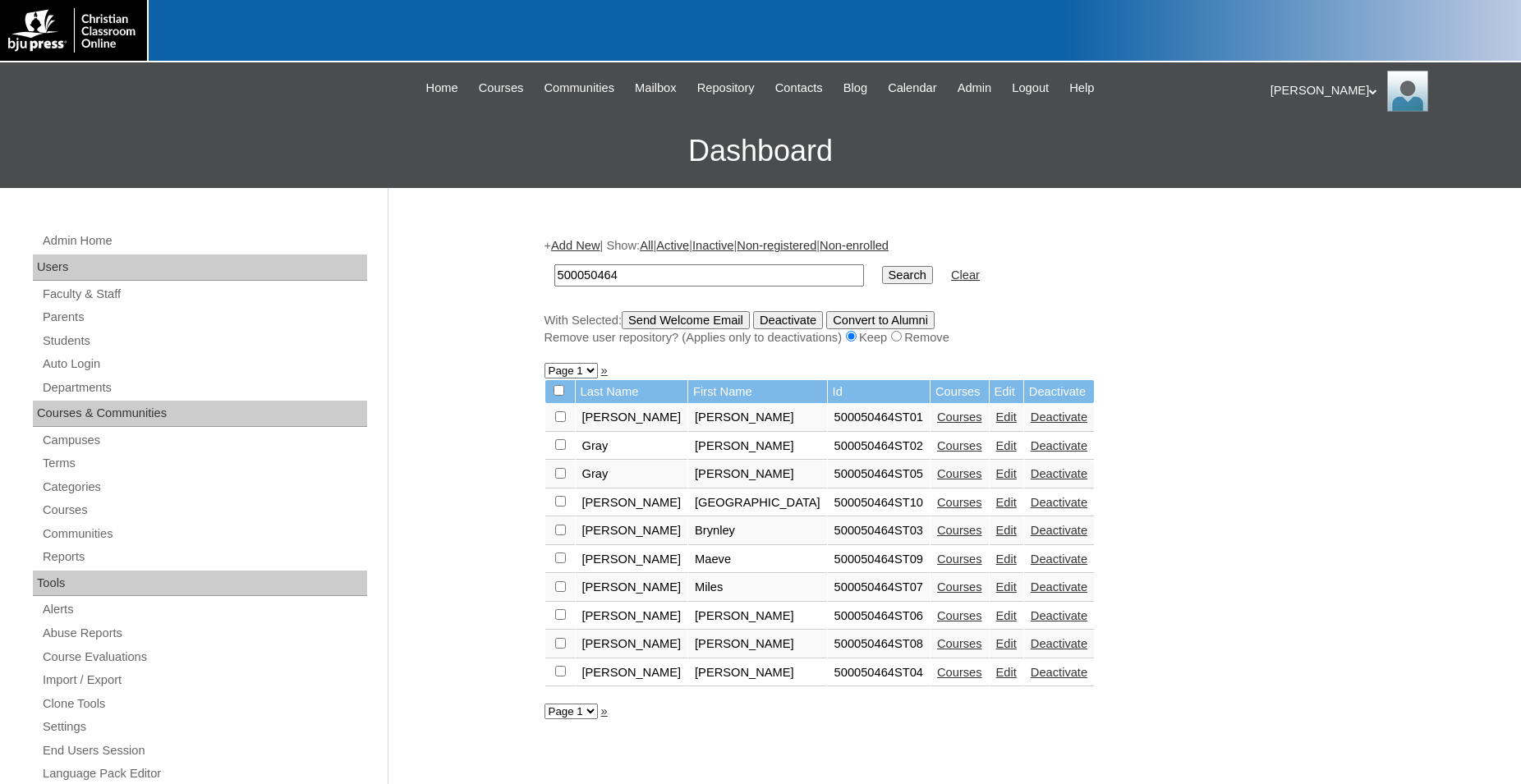
click at [996, 650] on link "Edit" at bounding box center [1006, 643] width 21 height 13
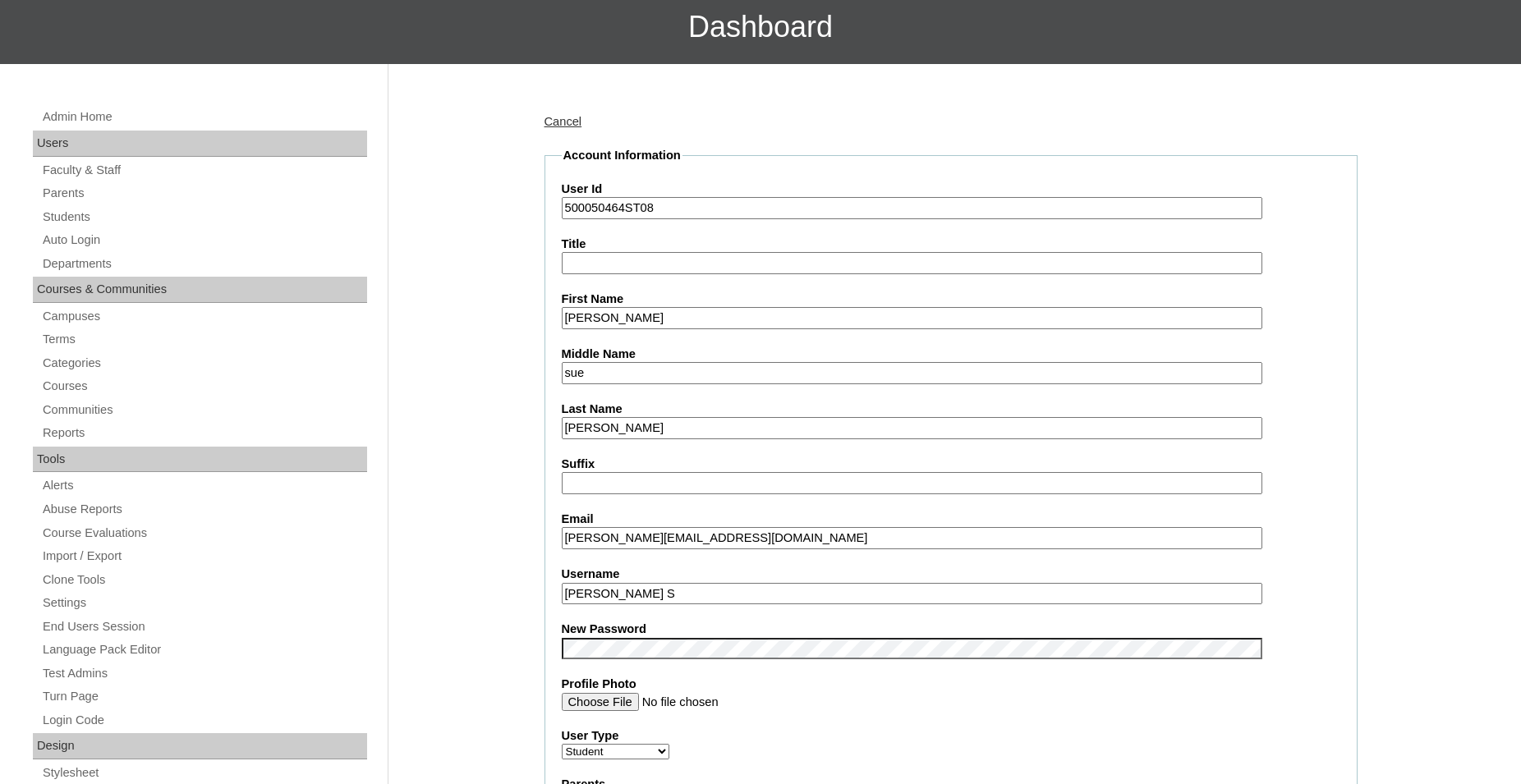
scroll to position [167, 0]
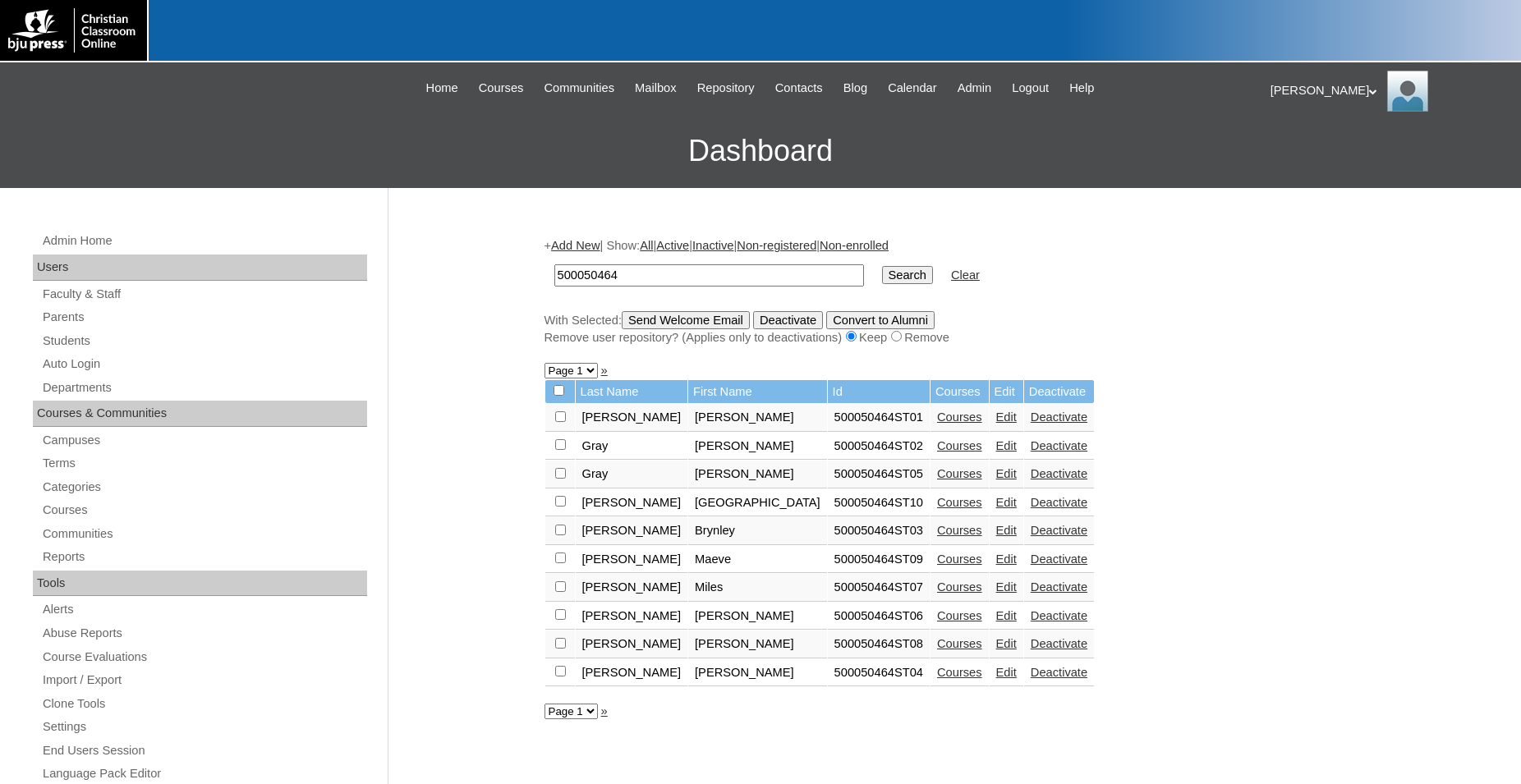
click at [545, 703] on select "Page 1" at bounding box center [571, 711] width 53 height 16
click at [595, 719] on select "Page 1" at bounding box center [571, 711] width 53 height 16
click at [996, 622] on link "Edit" at bounding box center [1006, 615] width 21 height 13
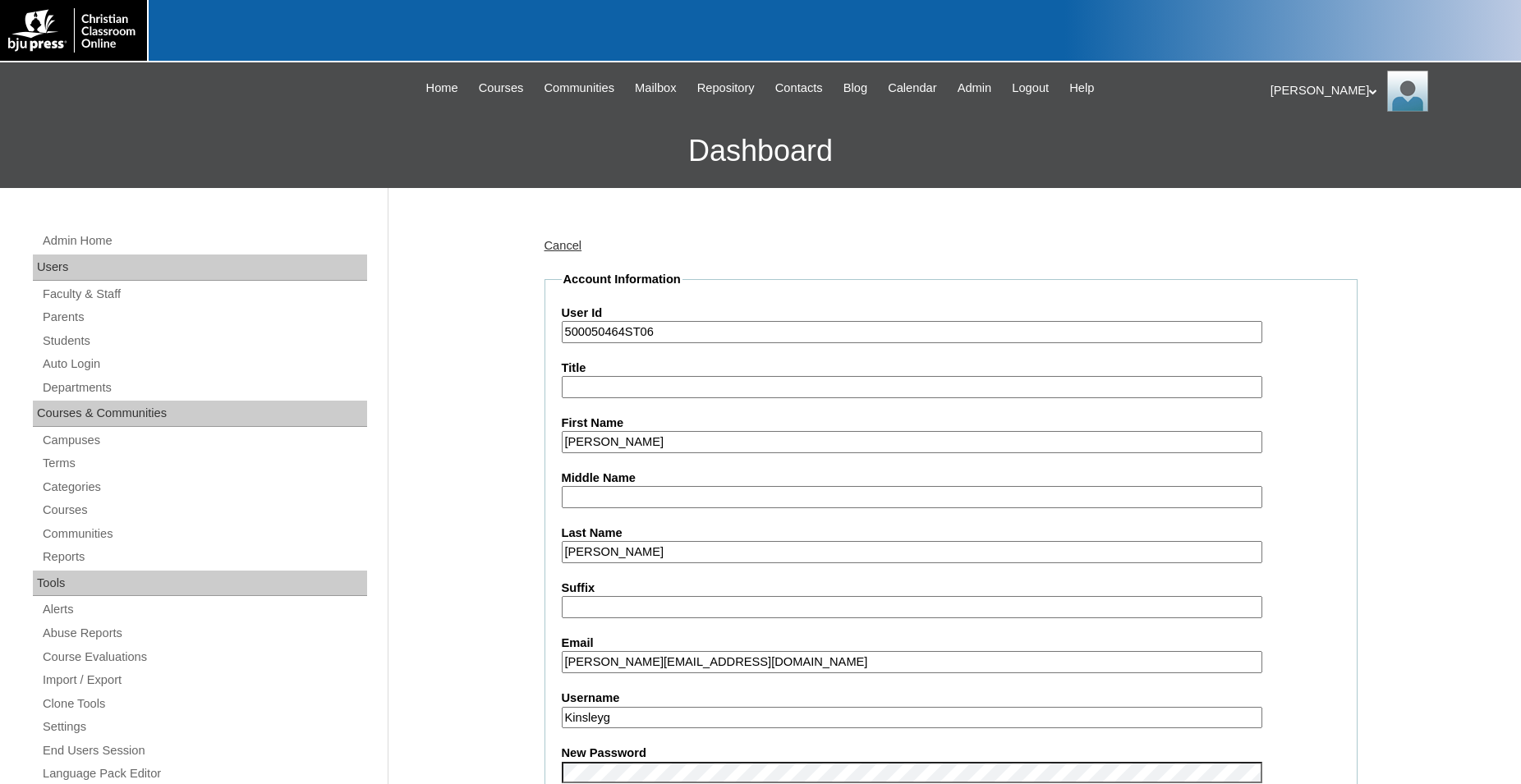
drag, startPoint x: 621, startPoint y: 446, endPoint x: 488, endPoint y: 447, distance: 133.0
type input "K"
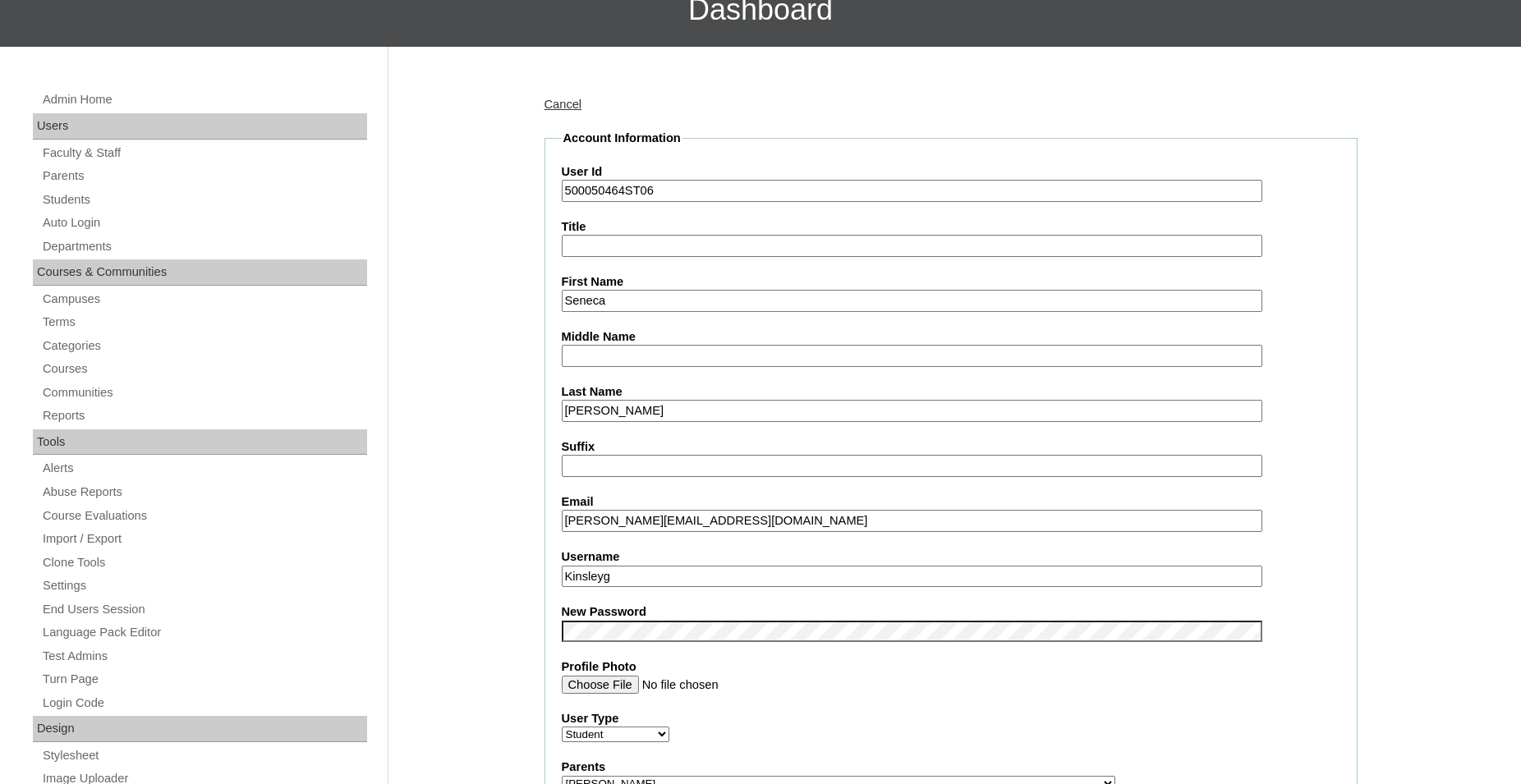
scroll to position [167, 0]
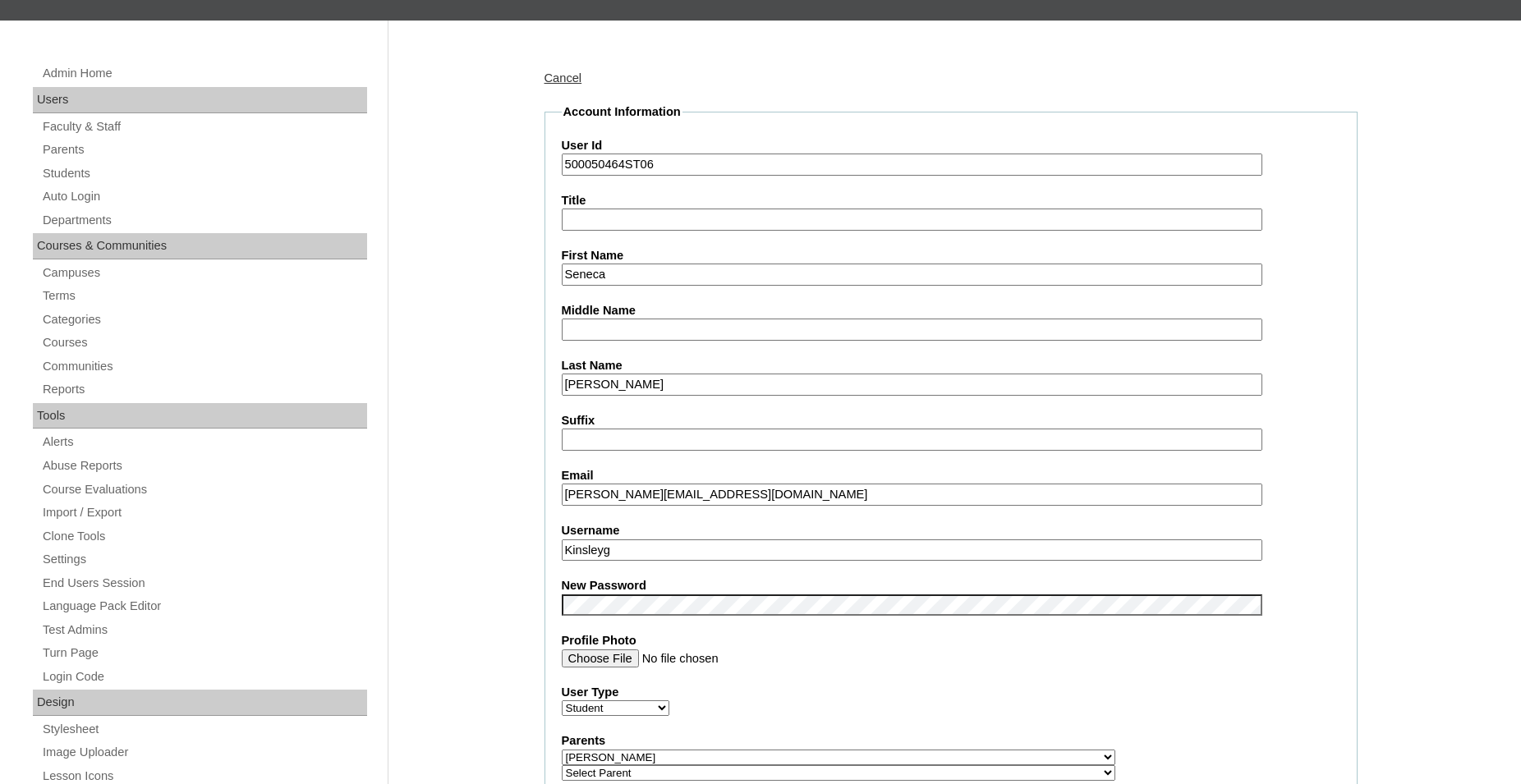
type input "Seneca"
drag, startPoint x: 654, startPoint y: 547, endPoint x: 560, endPoint y: 553, distance: 94.2
click at [562, 553] on input "Kinsleyg" at bounding box center [911, 551] width 700 height 23
type input "seneca.m"
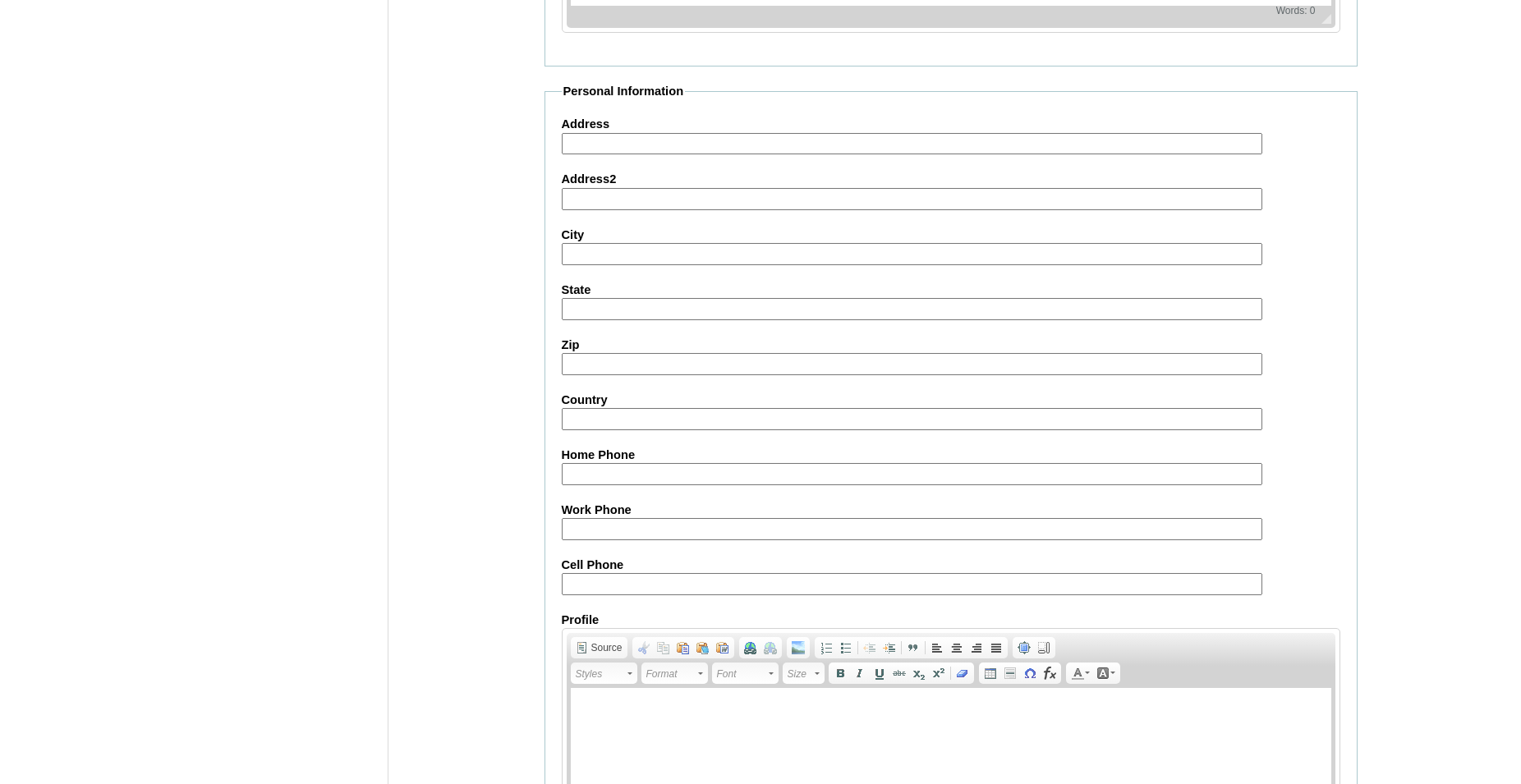
scroll to position [1746, 0]
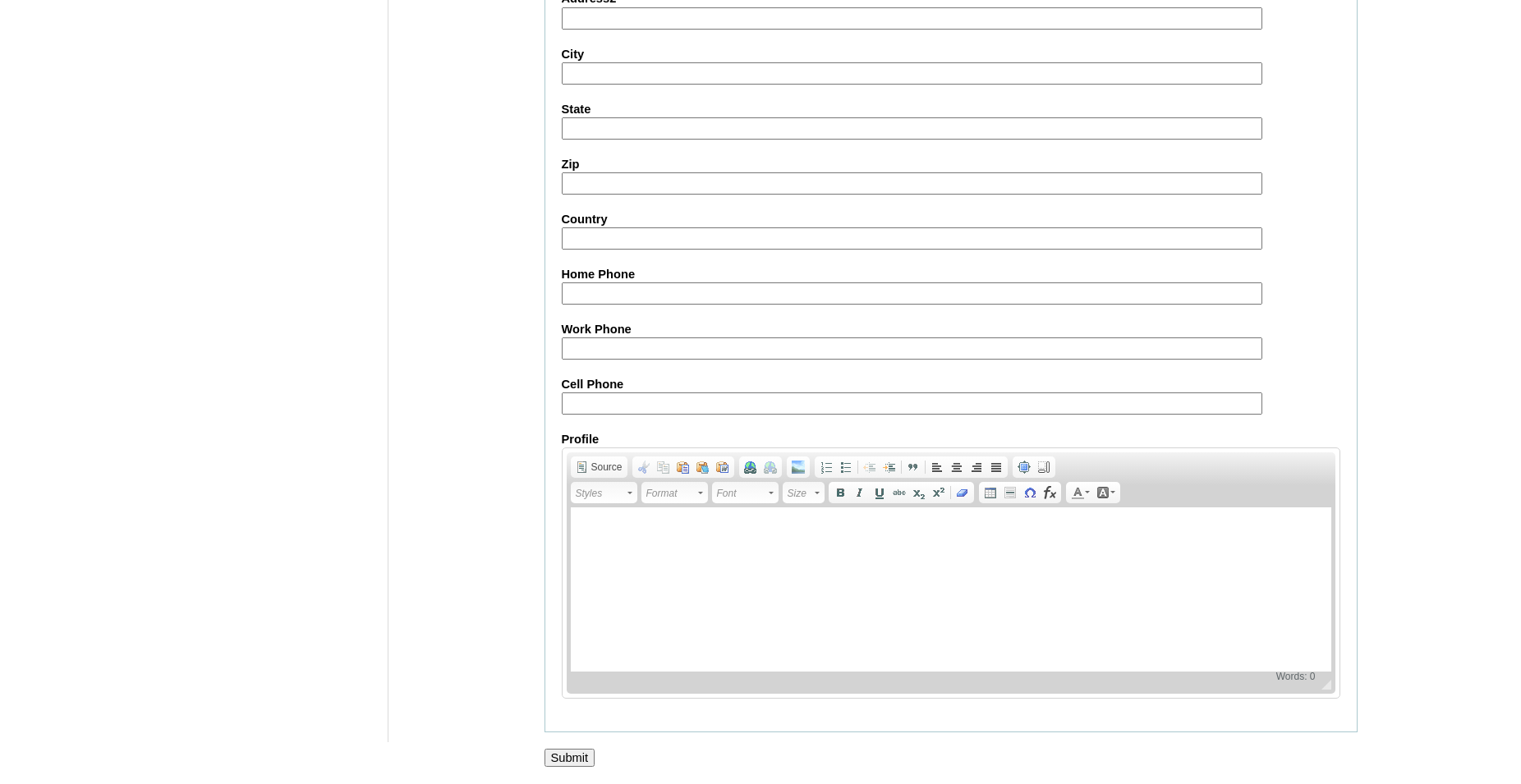
click at [564, 757] on input "Submit" at bounding box center [570, 757] width 51 height 18
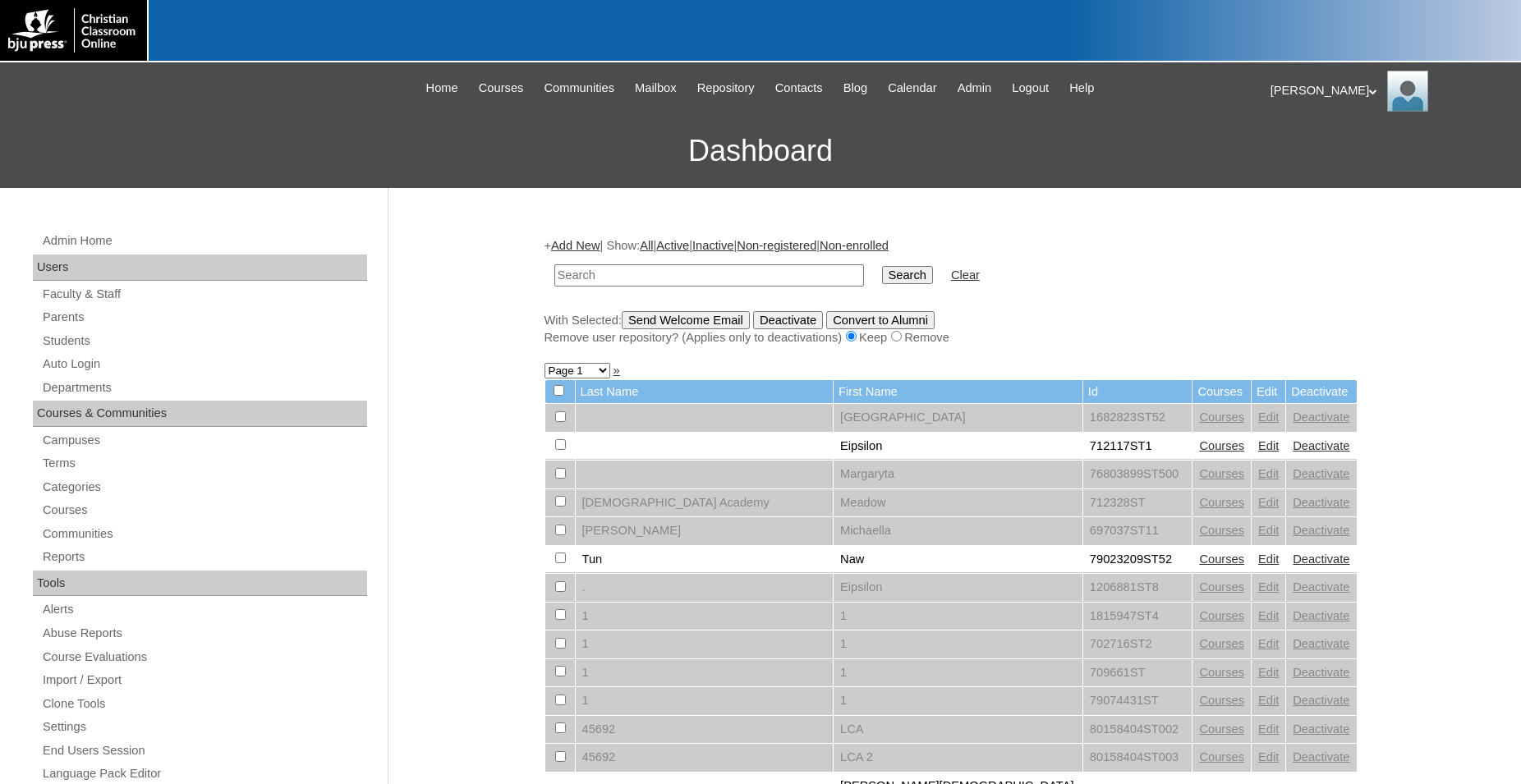
click at [674, 267] on input "text" at bounding box center [709, 275] width 309 height 23
type input "seneca"
click at [882, 266] on input "Search" at bounding box center [907, 275] width 51 height 18
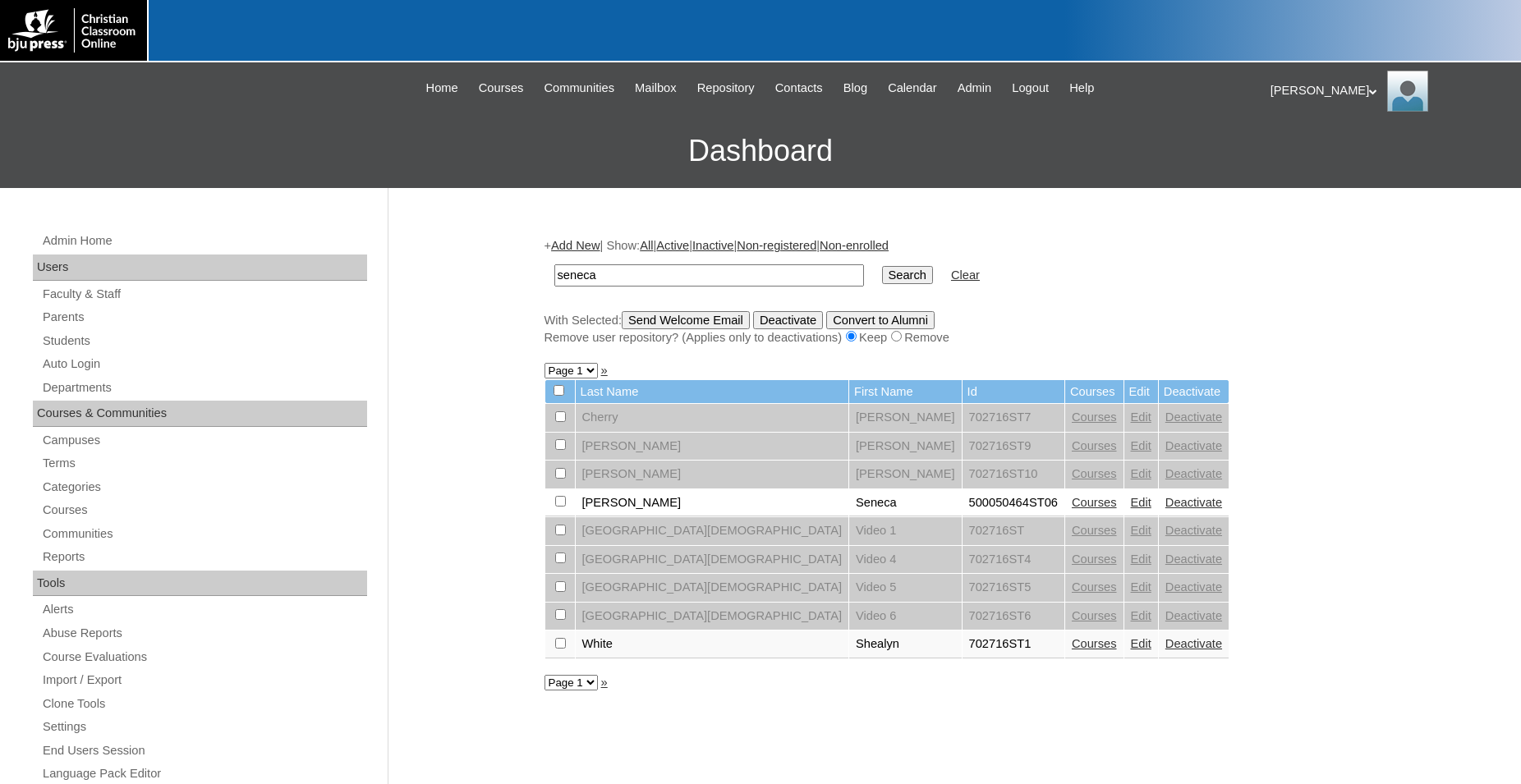
click at [1072, 509] on link "Courses" at bounding box center [1094, 501] width 45 height 13
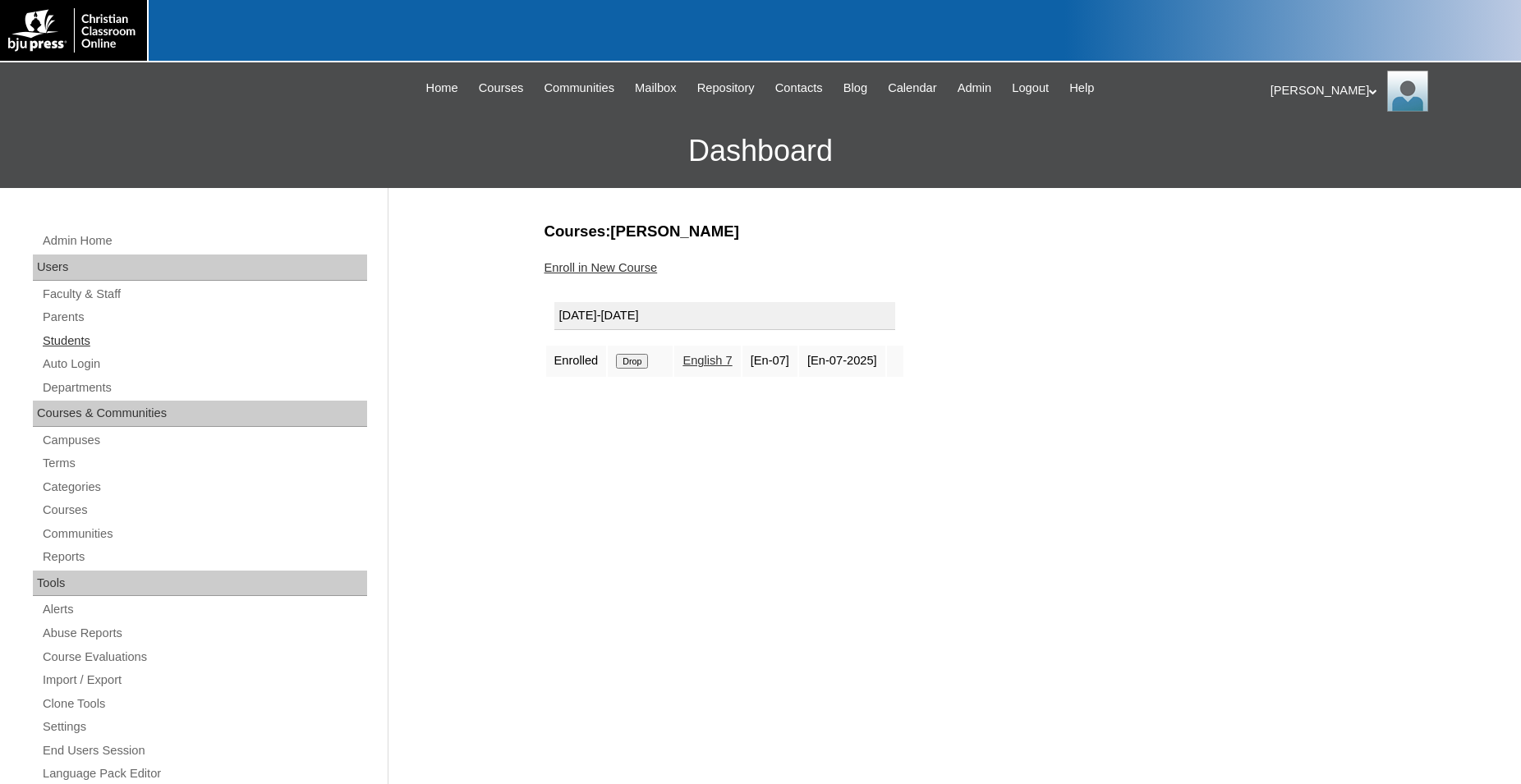
click at [81, 343] on link "Students" at bounding box center [204, 341] width 326 height 21
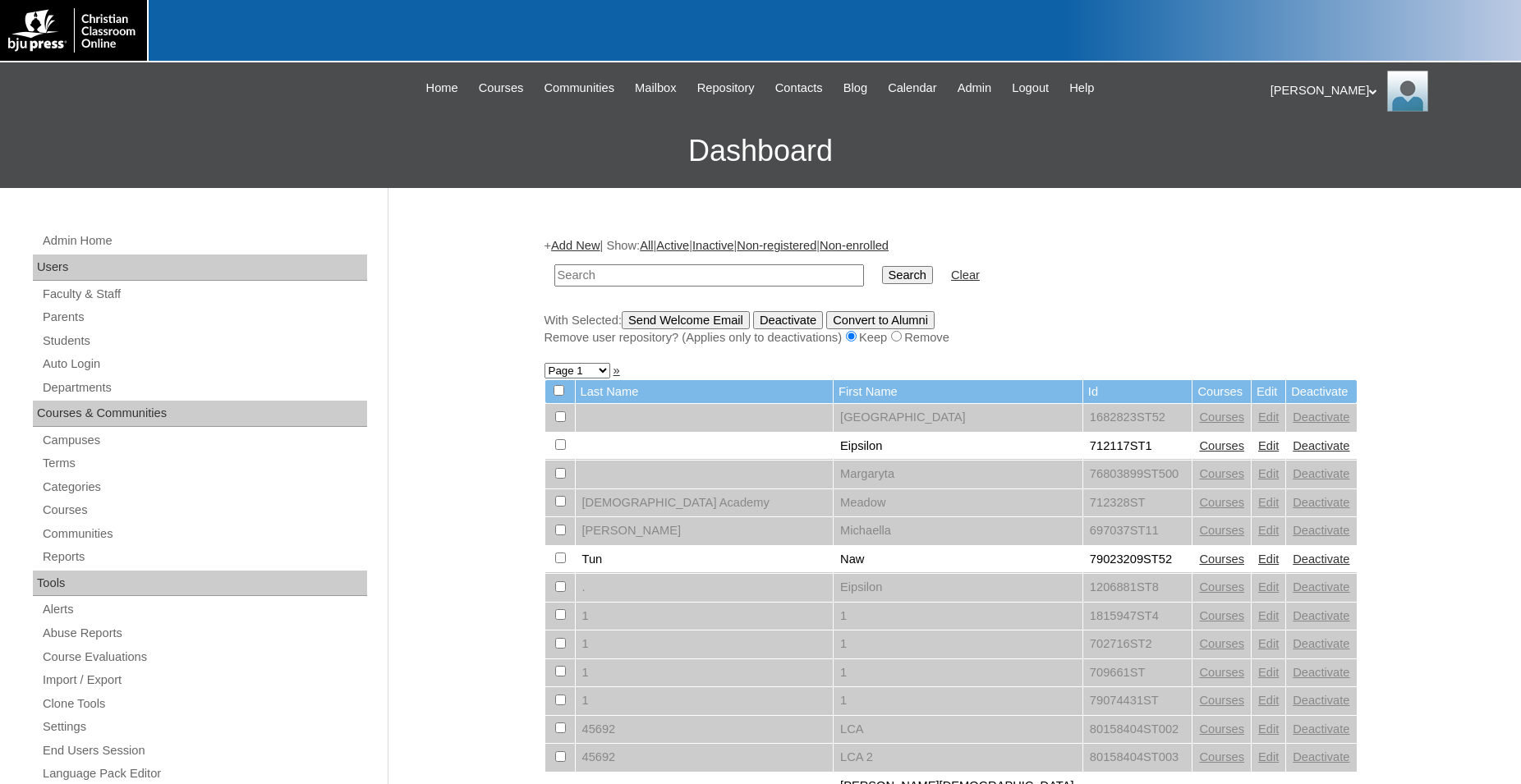
click at [683, 34] on div at bounding box center [760, 31] width 1521 height 62
click at [693, 277] on input "text" at bounding box center [709, 275] width 309 height 23
type input "500012290"
click at [882, 266] on input "Search" at bounding box center [907, 275] width 51 height 18
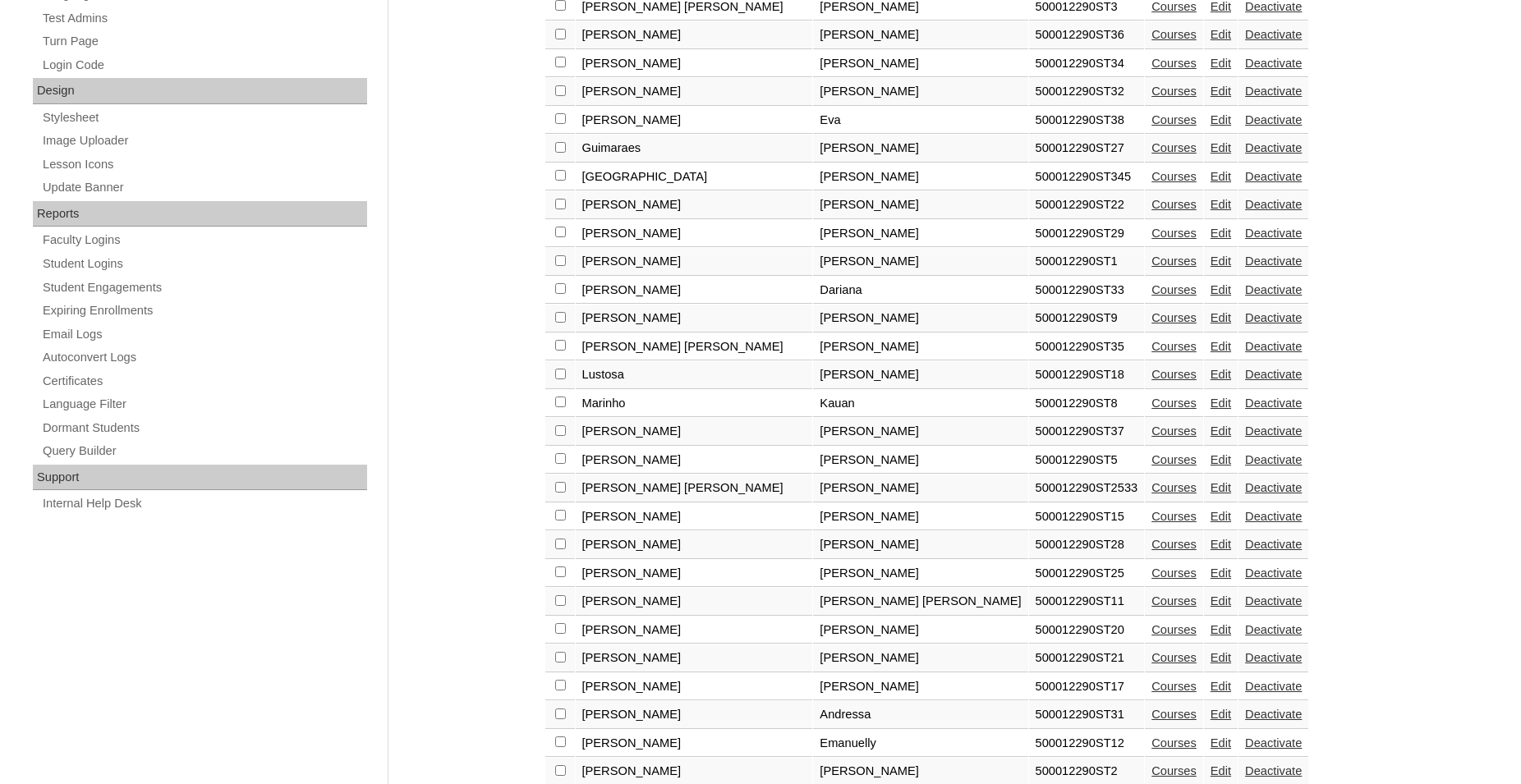
scroll to position [837, 0]
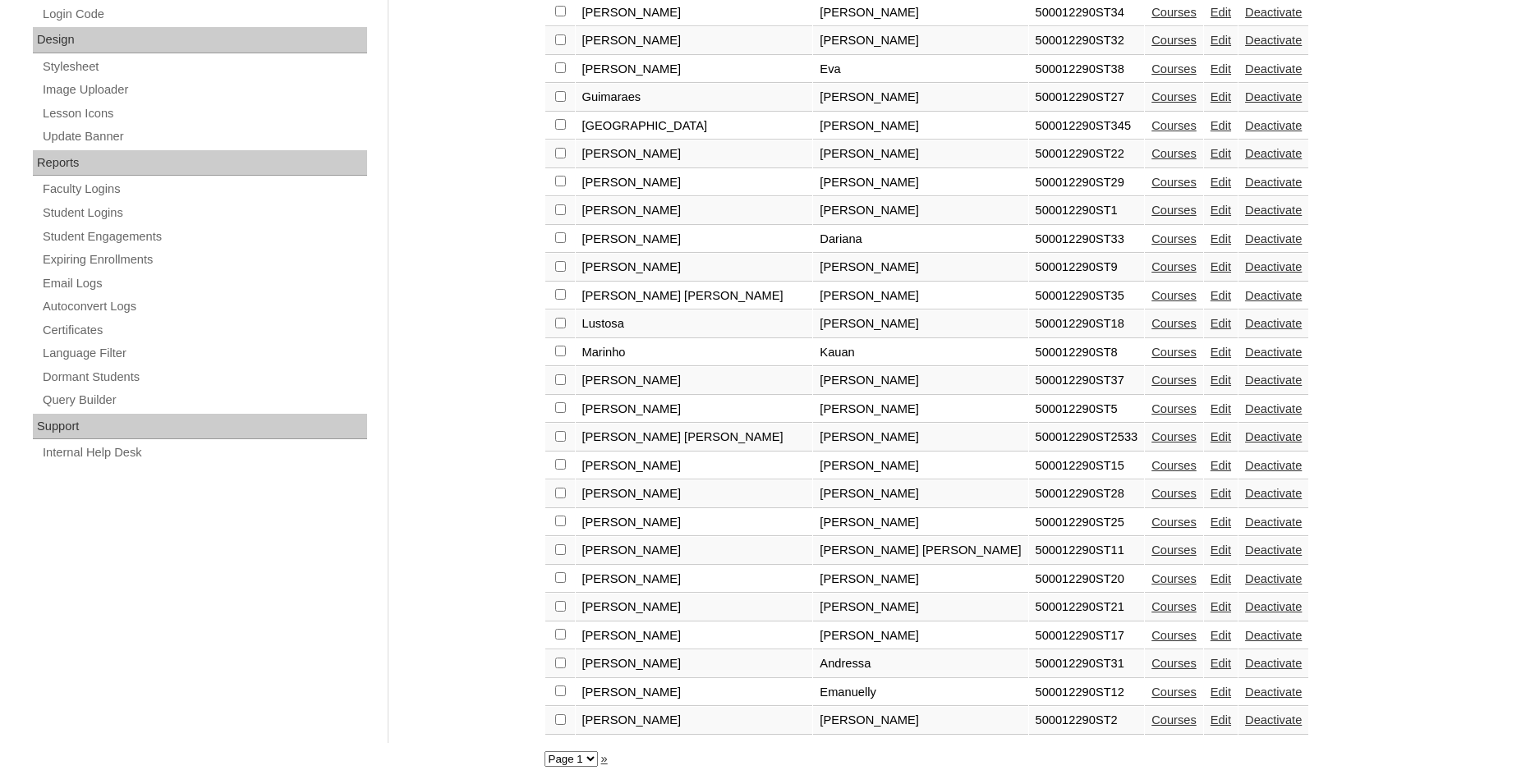
click at [1211, 302] on link "Edit" at bounding box center [1221, 294] width 21 height 13
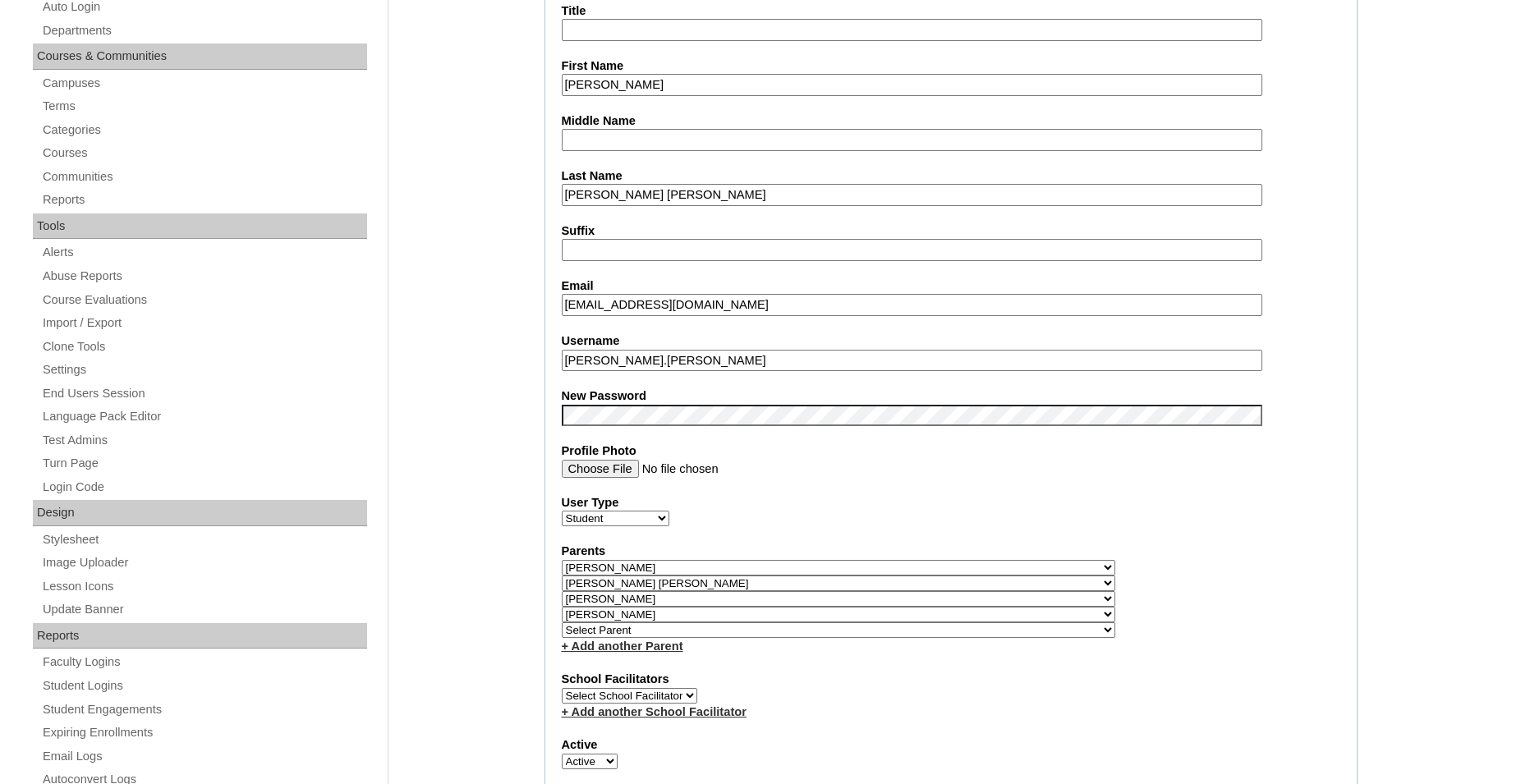
scroll to position [419, 0]
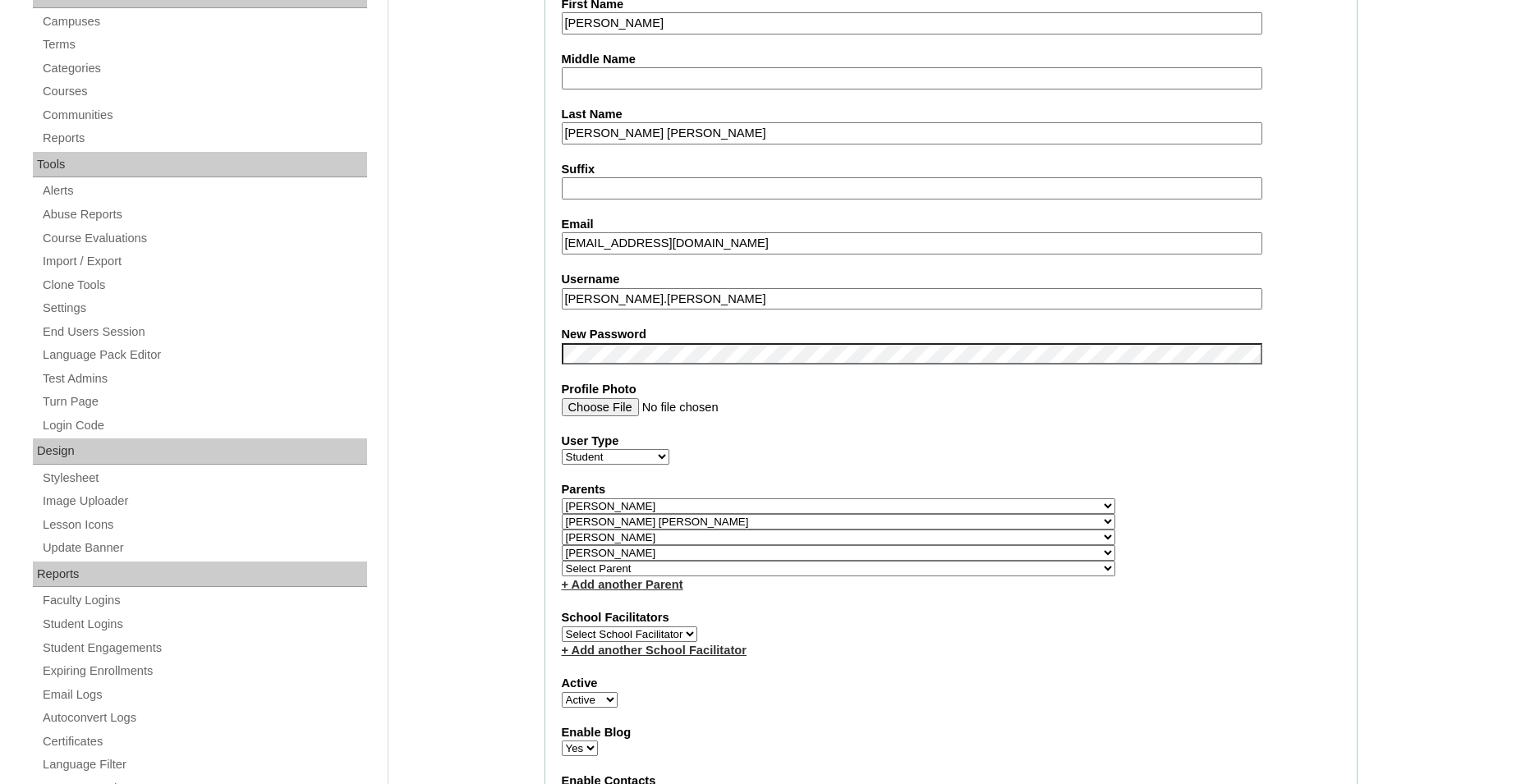
click option "Select Parent" at bounding box center [0, 0] width 0 height 0
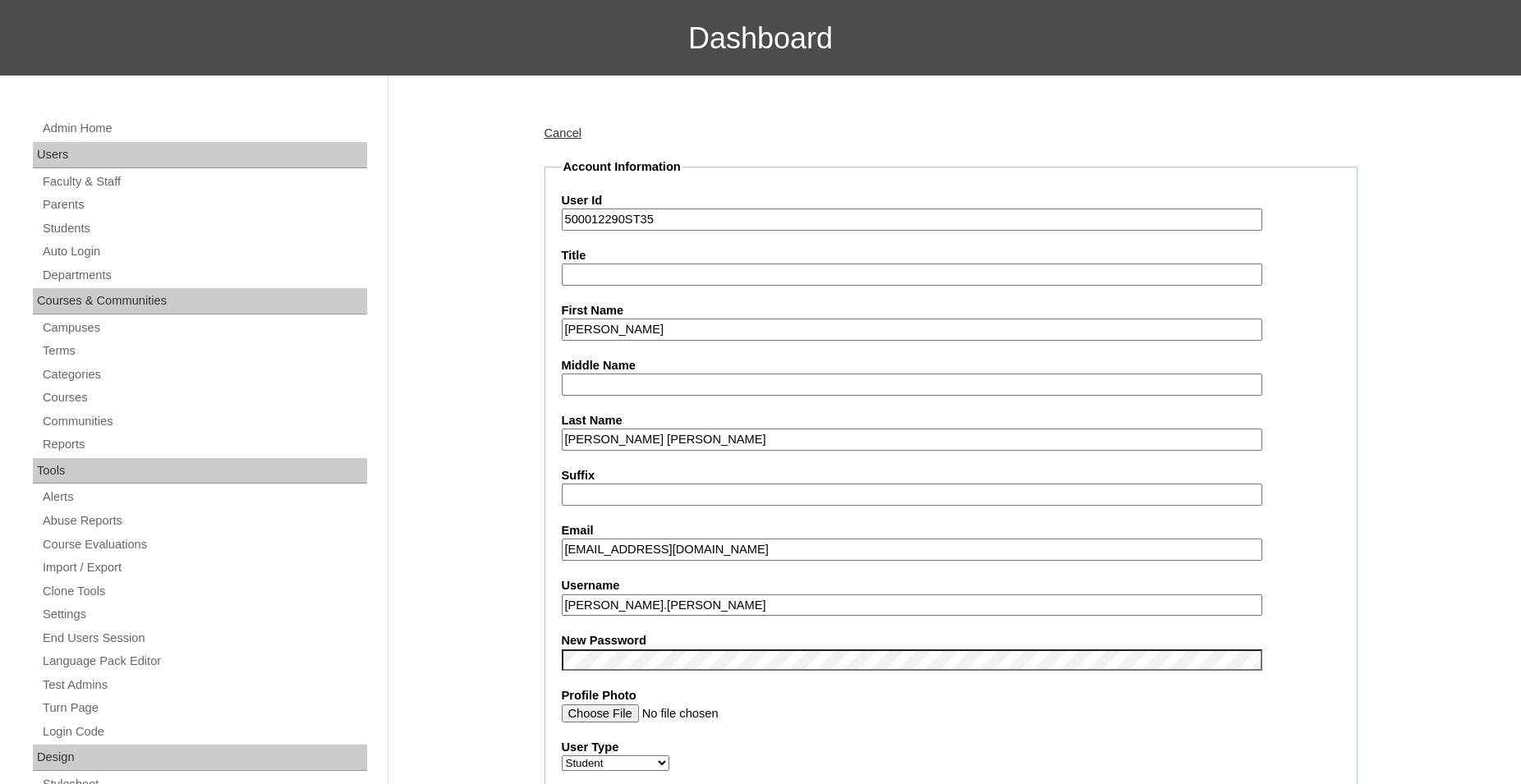
scroll to position [84, 0]
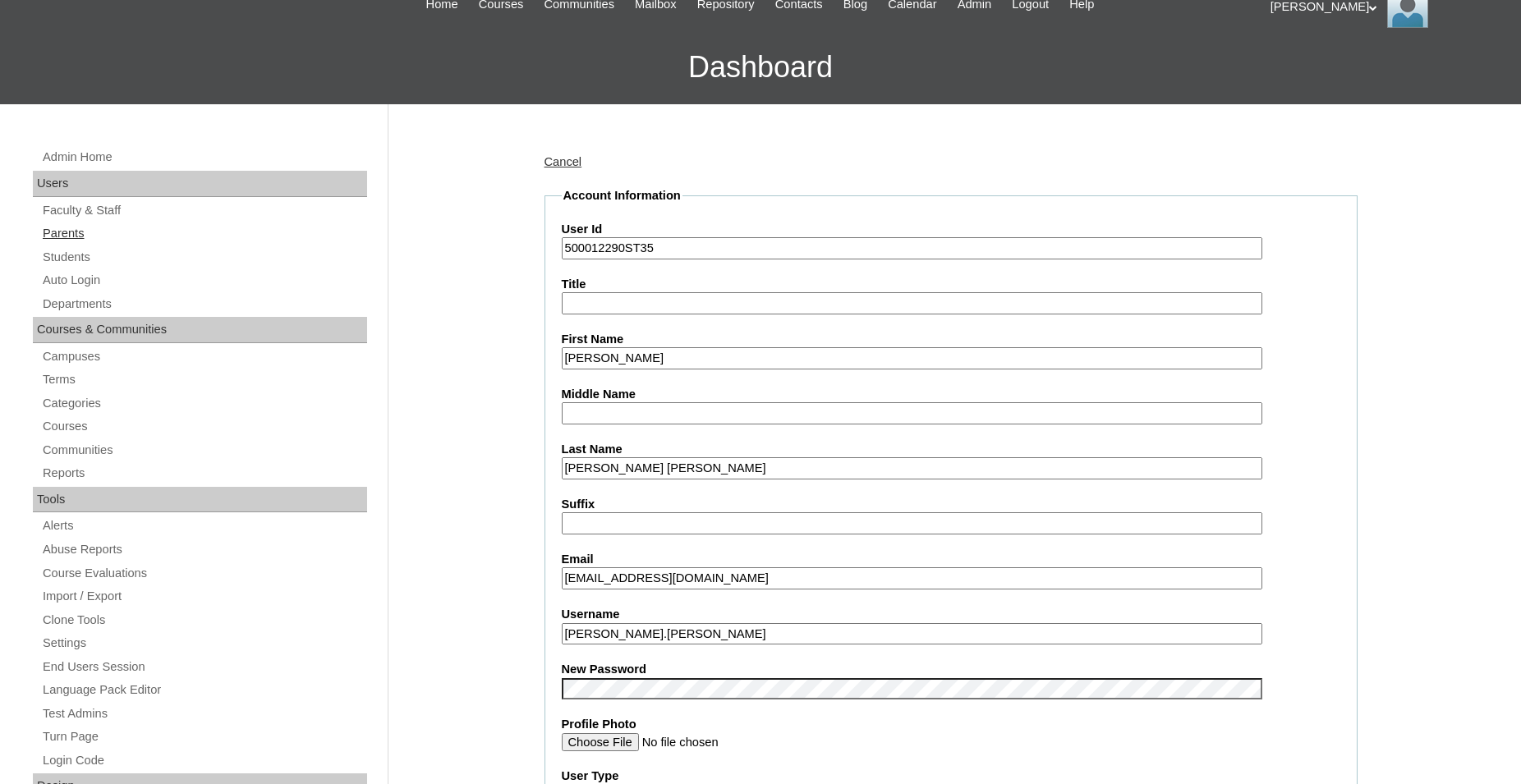
click at [73, 235] on link "Parents" at bounding box center [204, 233] width 326 height 21
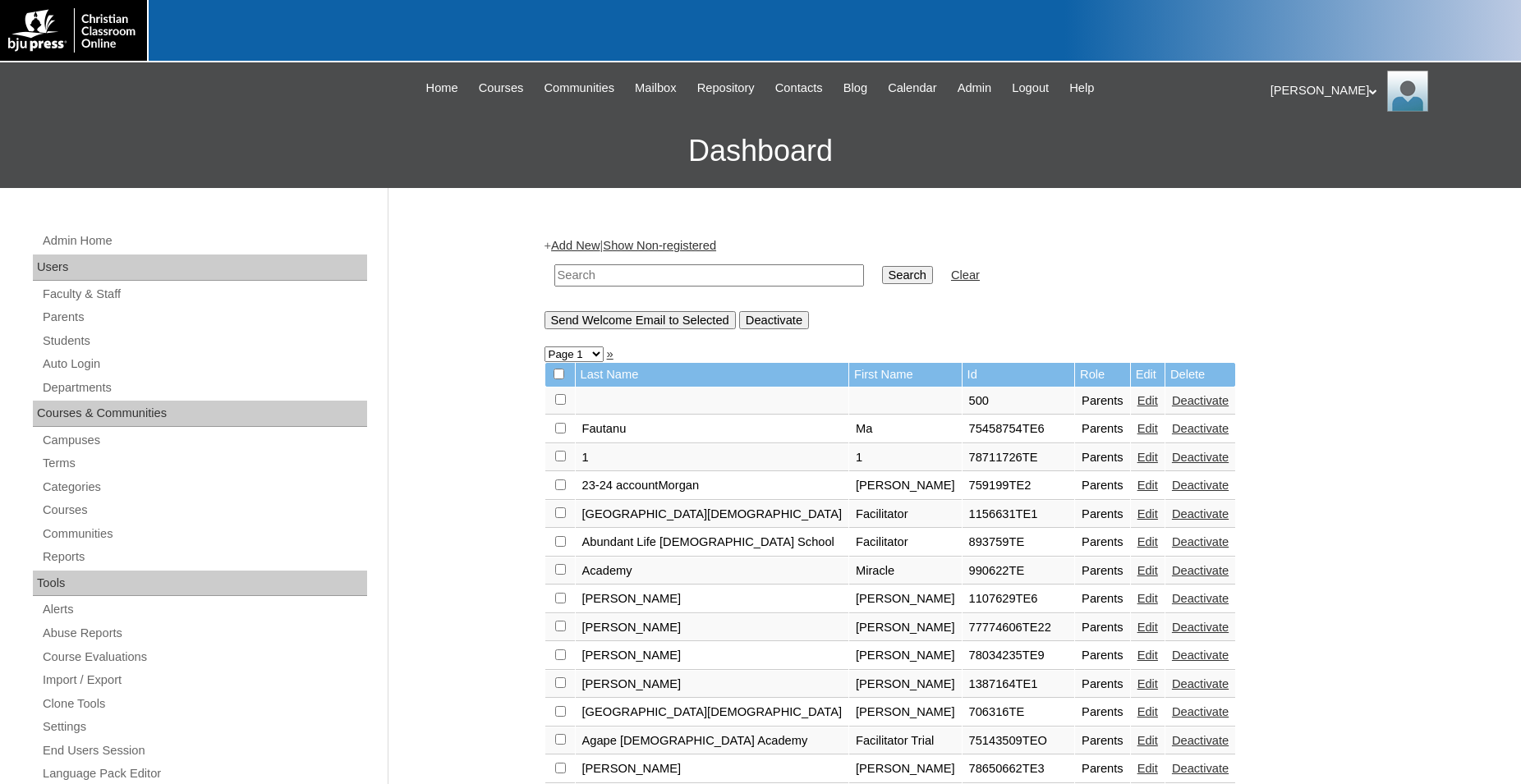
click at [680, 275] on input "text" at bounding box center [709, 275] width 309 height 23
type input "Vasti"
click at [882, 266] on input "Search" at bounding box center [907, 275] width 51 height 18
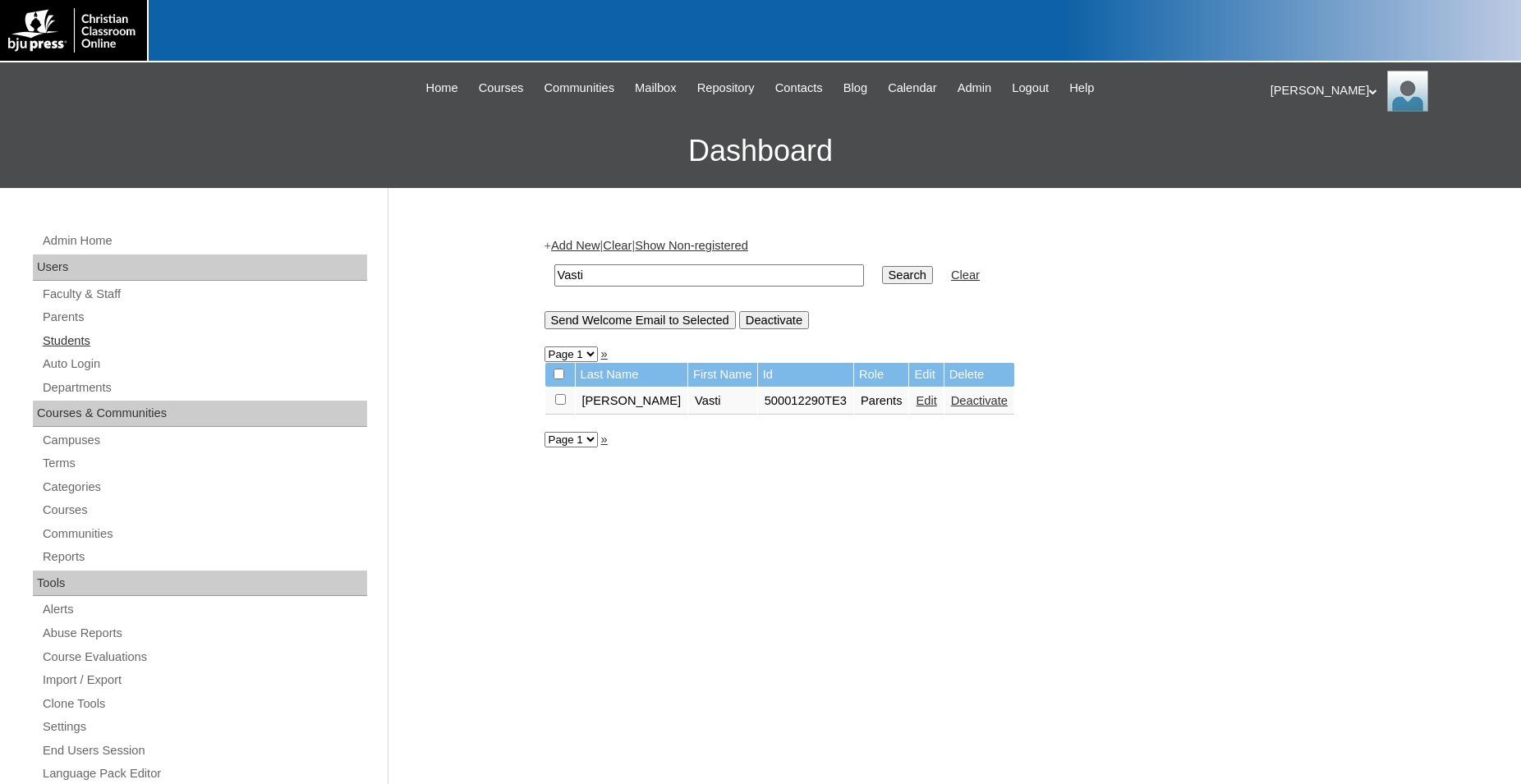
click at [75, 340] on link "Students" at bounding box center [204, 341] width 326 height 21
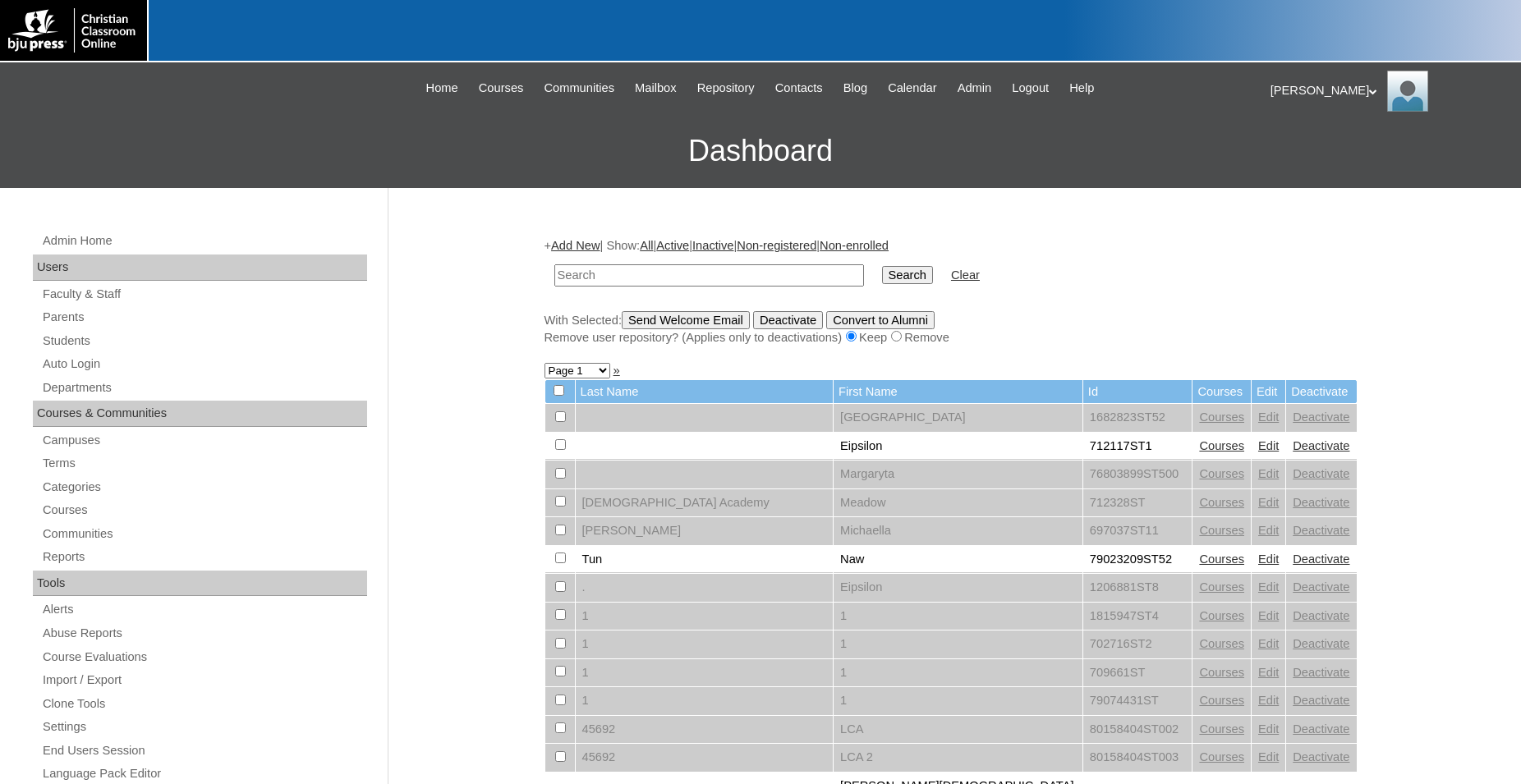
click at [672, 271] on input "text" at bounding box center [709, 275] width 309 height 23
type input "500012290"
click at [882, 266] on input "Search" at bounding box center [907, 275] width 51 height 18
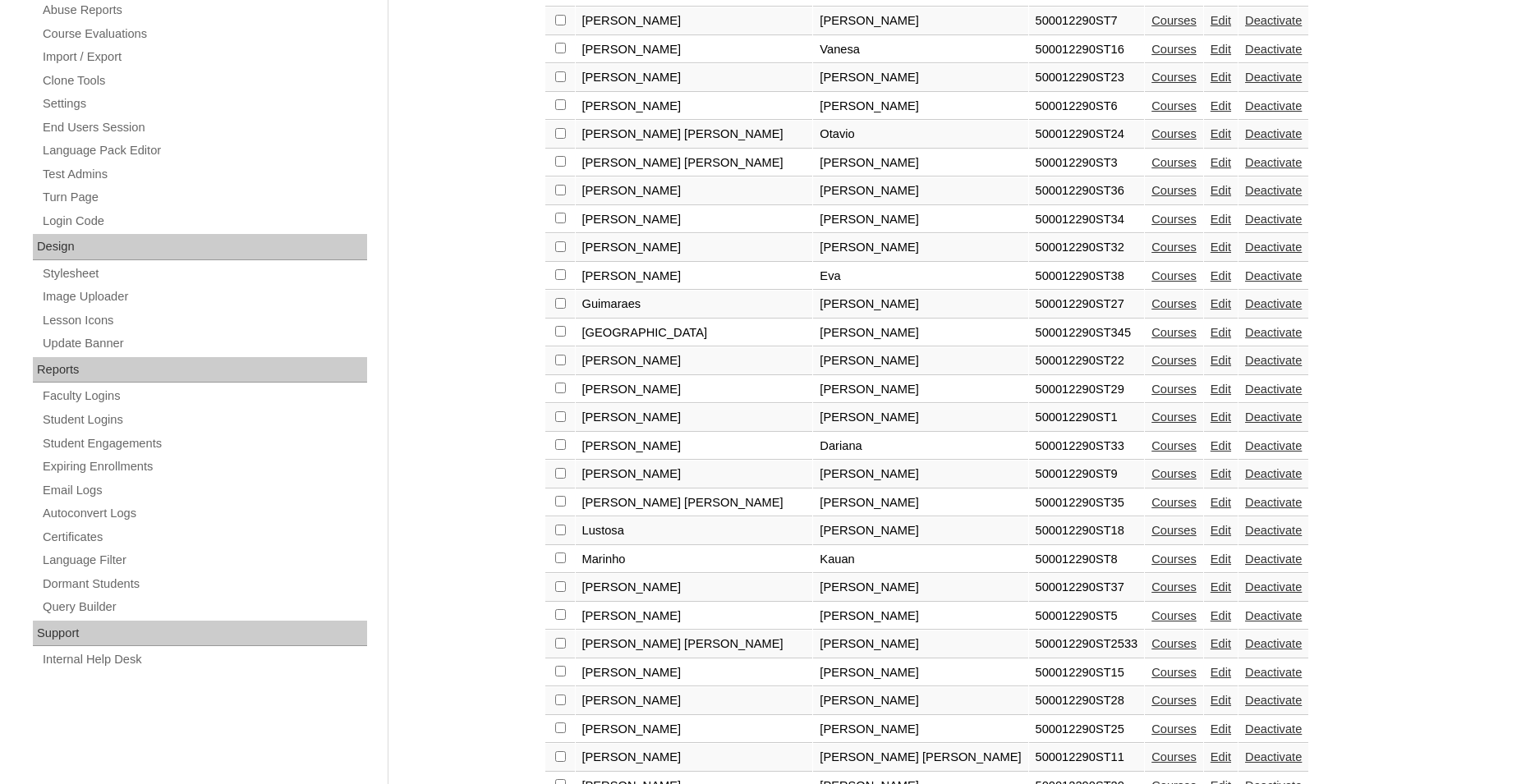
scroll to position [670, 0]
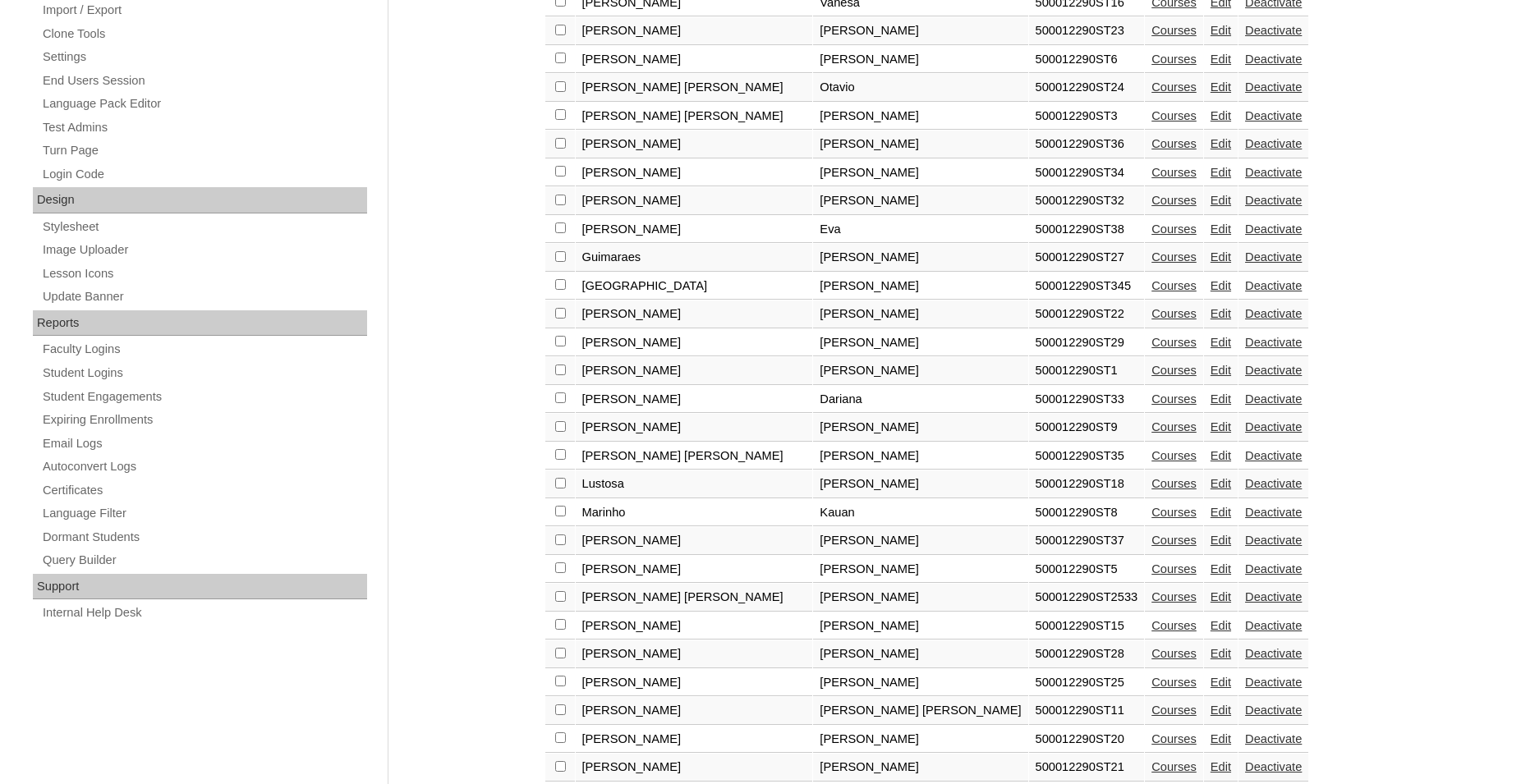
click at [1211, 462] on link "Edit" at bounding box center [1221, 455] width 21 height 13
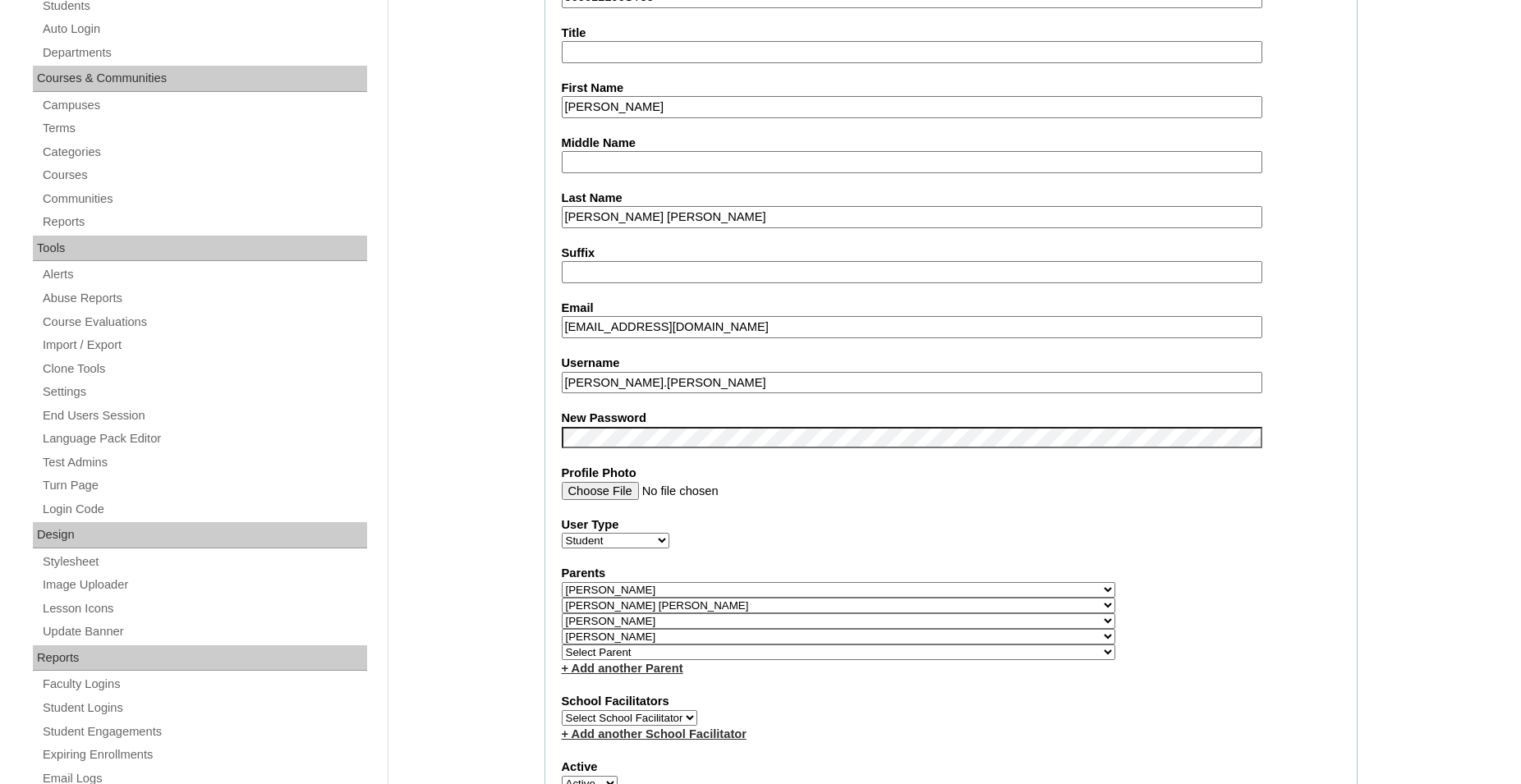
select select "35566"
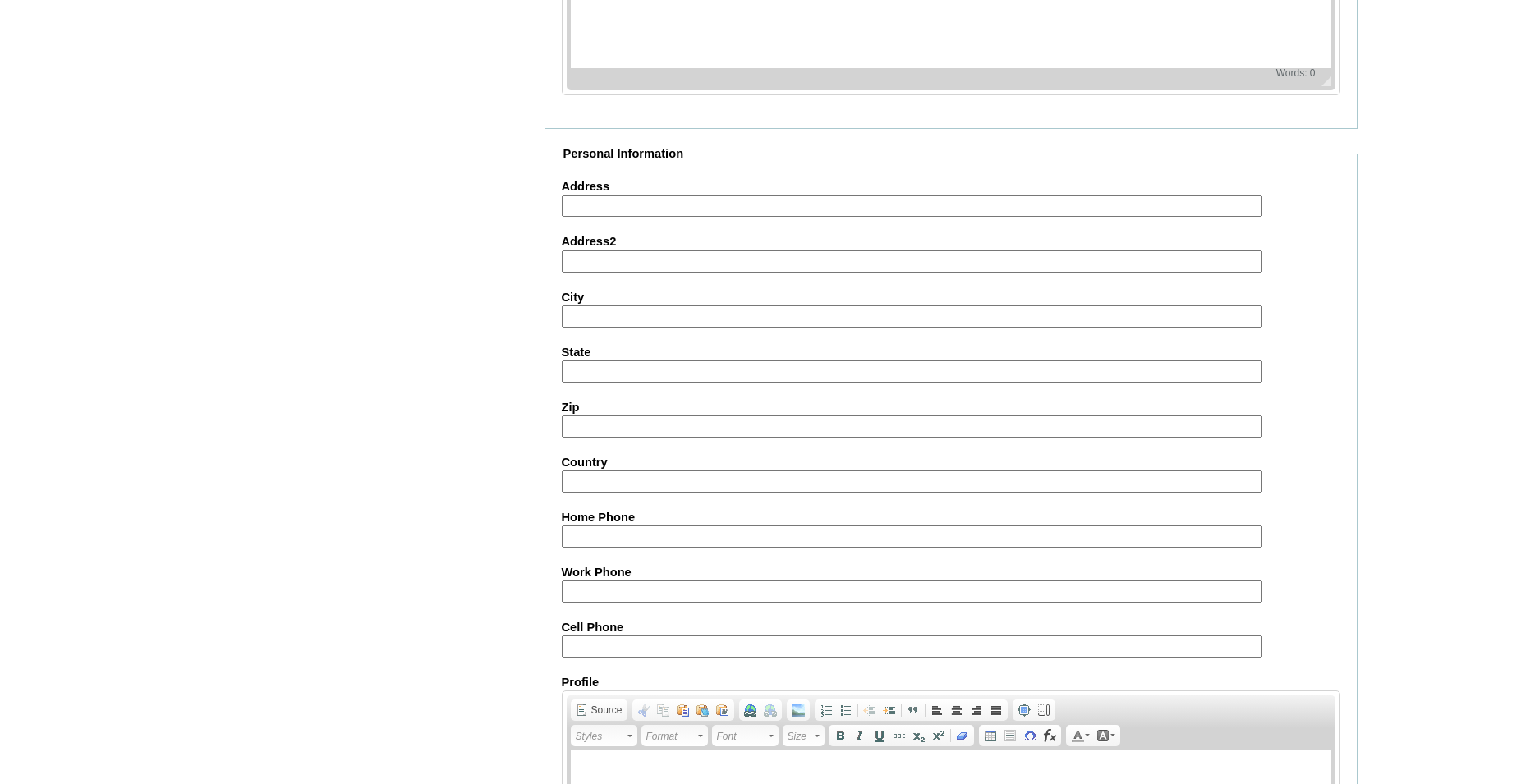
scroll to position [1801, 0]
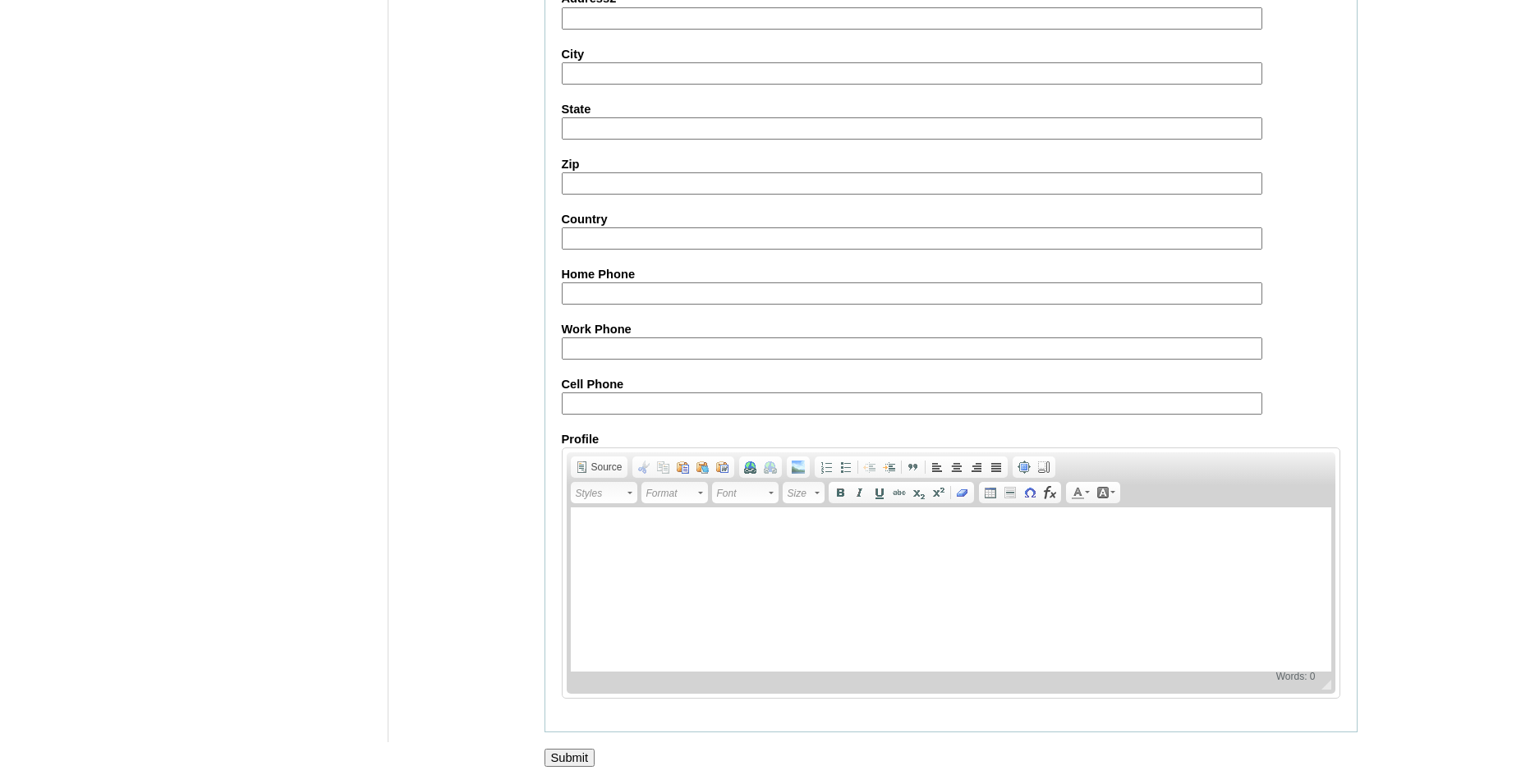
click at [574, 759] on input "Submit" at bounding box center [570, 757] width 51 height 18
